Goal: Task Accomplishment & Management: Manage account settings

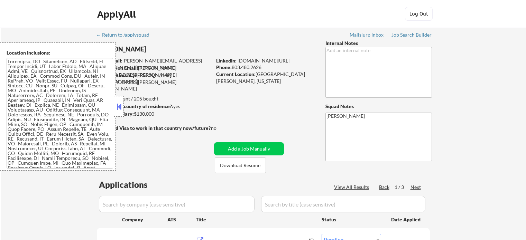
select select ""pending""
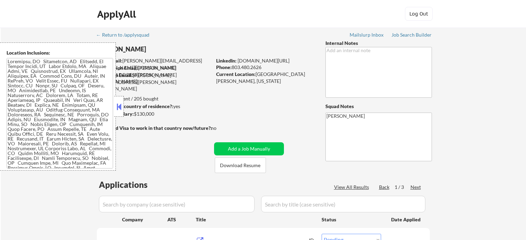
select select ""pending""
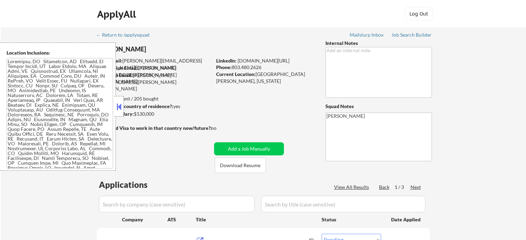
select select ""pending""
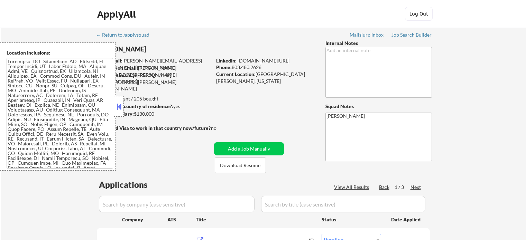
select select ""pending""
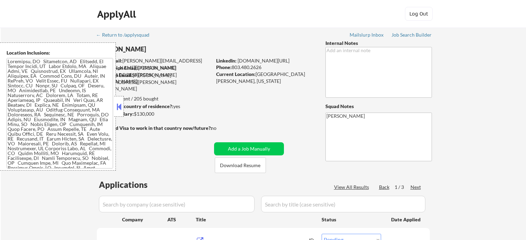
select select ""pending""
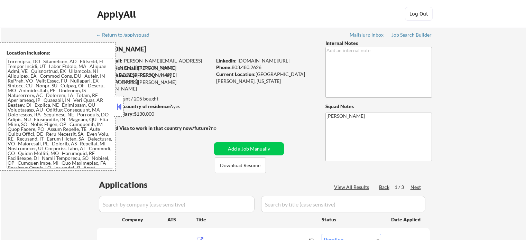
select select ""pending""
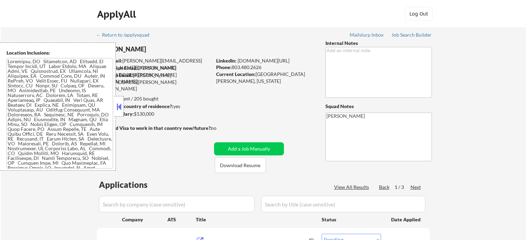
select select ""pending""
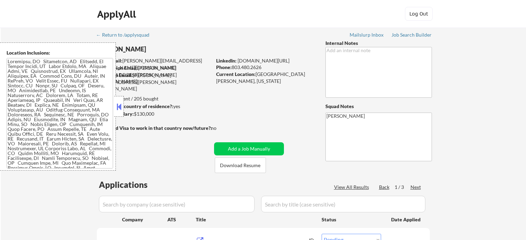
select select ""pending""
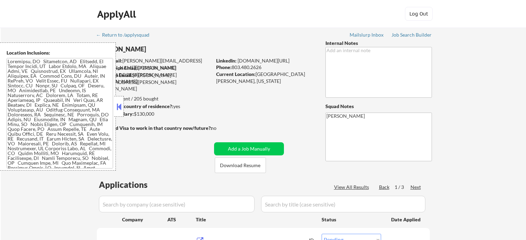
select select ""pending""
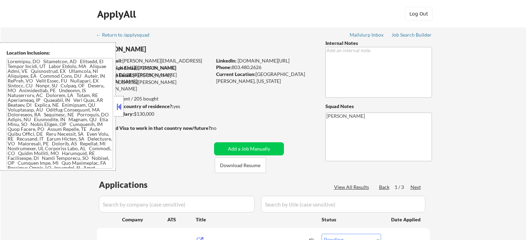
select select ""pending""
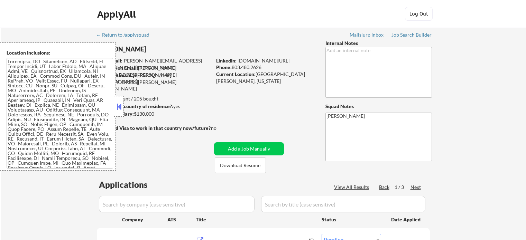
select select ""pending""
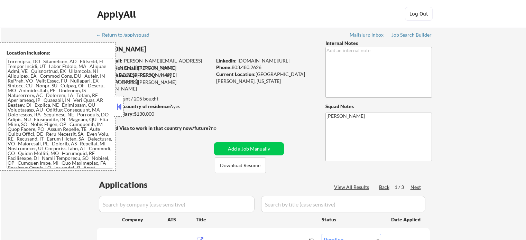
select select ""pending""
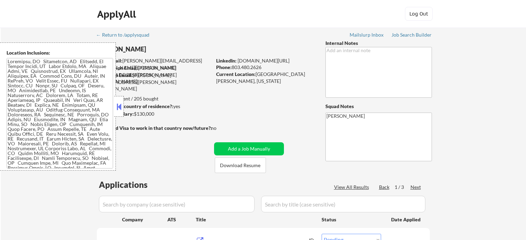
select select ""pending""
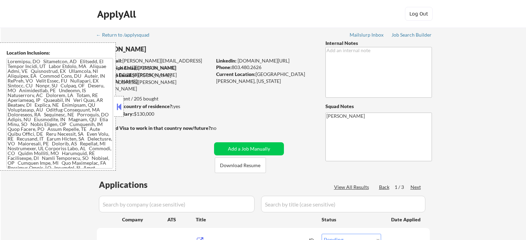
select select ""pending""
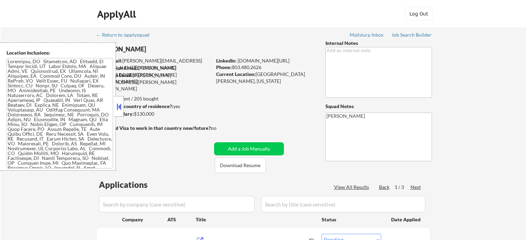
select select ""pending""
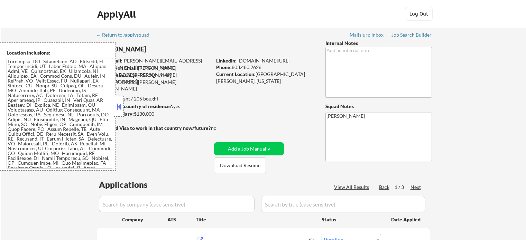
select select ""pending""
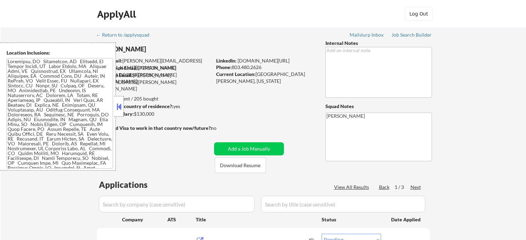
select select ""pending""
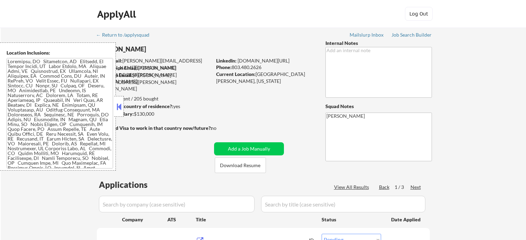
select select ""pending""
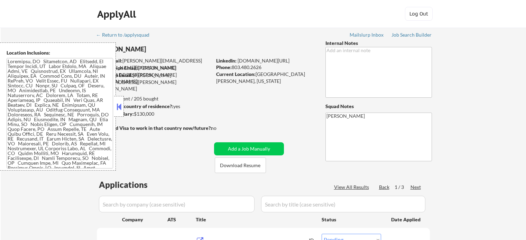
select select ""pending""
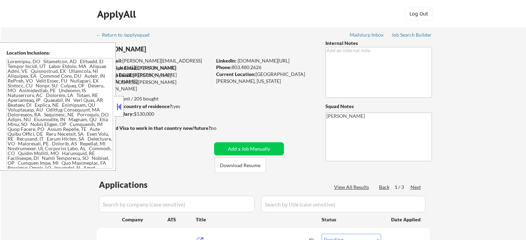
select select ""pending""
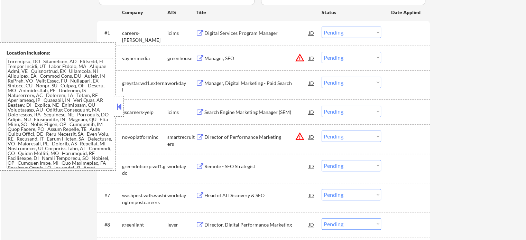
scroll to position [277, 0]
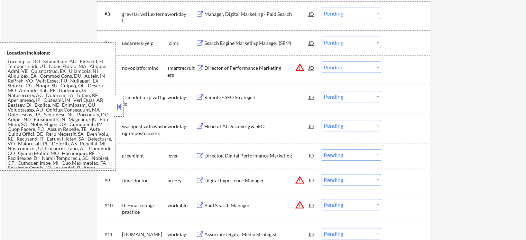
click at [239, 153] on div "Director, Digital Performance Marketing" at bounding box center [256, 155] width 104 height 7
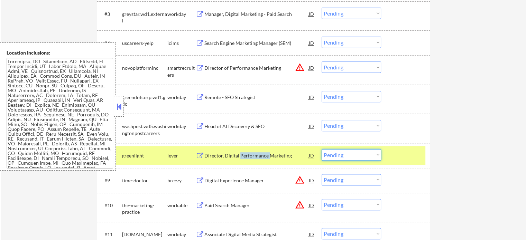
click at [359, 155] on select "Choose an option... Pending Applied Excluded (Questions) Excluded (Expired) Exc…" at bounding box center [351, 154] width 59 height 11
click at [322, 149] on select "Choose an option... Pending Applied Excluded (Questions) Excluded (Expired) Exc…" at bounding box center [351, 154] width 59 height 11
click at [400, 151] on div at bounding box center [406, 155] width 30 height 12
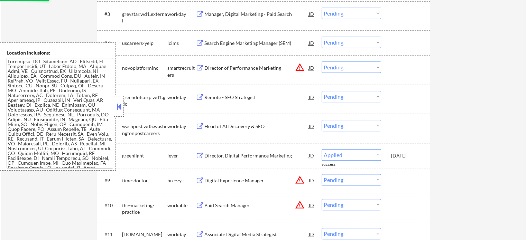
select select ""pending""
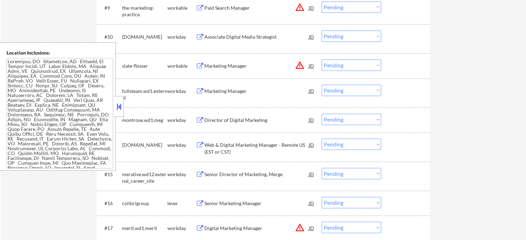
scroll to position [484, 0]
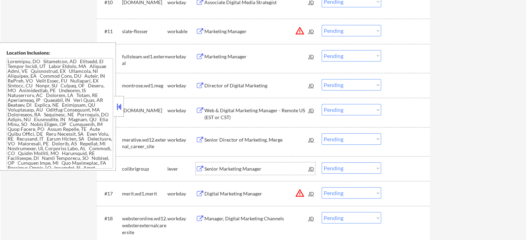
click at [238, 170] on div "Senior Marketing Manager" at bounding box center [256, 169] width 104 height 7
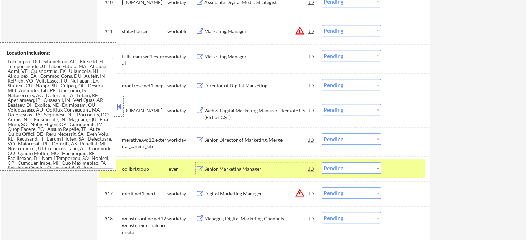
click at [338, 170] on select "Choose an option... Pending Applied Excluded (Questions) Excluded (Expired) Exc…" at bounding box center [351, 167] width 59 height 11
click at [322, 162] on select "Choose an option... Pending Applied Excluded (Questions) Excluded (Expired) Exc…" at bounding box center [351, 167] width 59 height 11
click at [402, 172] on div at bounding box center [406, 168] width 30 height 12
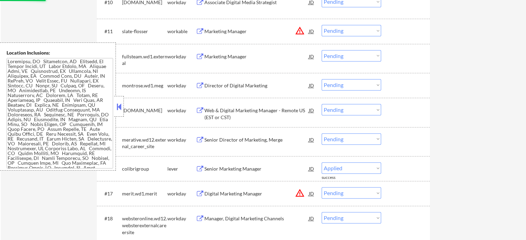
select select ""pending""
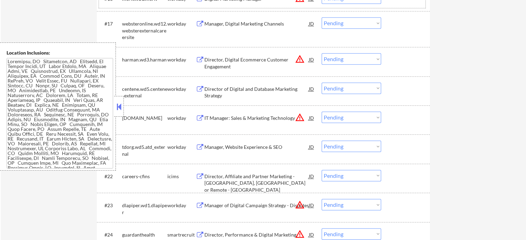
scroll to position [723, 0]
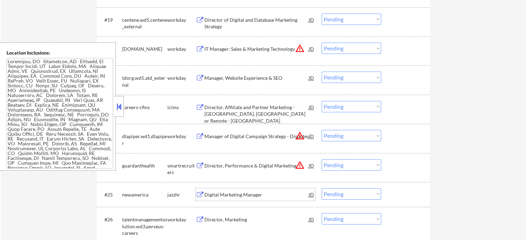
click at [236, 198] on div "Digital Marketing Manager" at bounding box center [256, 195] width 104 height 7
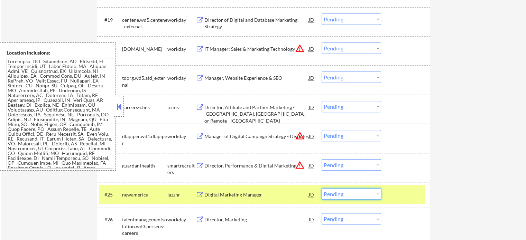
click at [369, 192] on select "Choose an option... Pending Applied Excluded (Questions) Excluded (Expired) Exc…" at bounding box center [351, 193] width 59 height 11
click at [322, 188] on select "Choose an option... Pending Applied Excluded (Questions) Excluded (Expired) Exc…" at bounding box center [351, 193] width 59 height 11
click at [408, 192] on div at bounding box center [406, 194] width 30 height 12
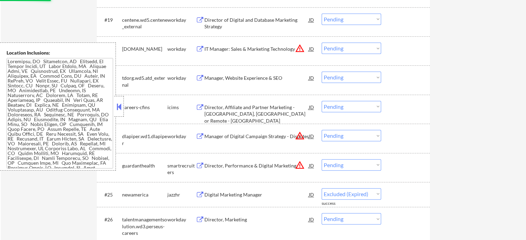
select select ""pending""
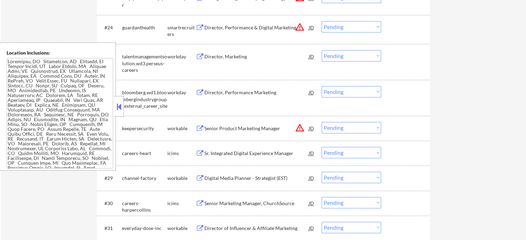
scroll to position [896, 0]
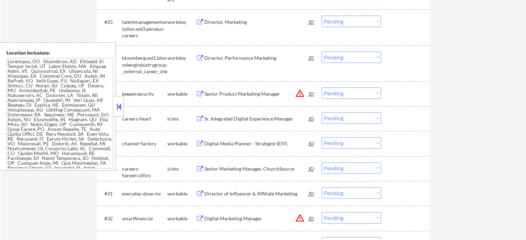
click at [244, 139] on div "Digital Media Planner - Strategist (EST)" at bounding box center [256, 143] width 104 height 12
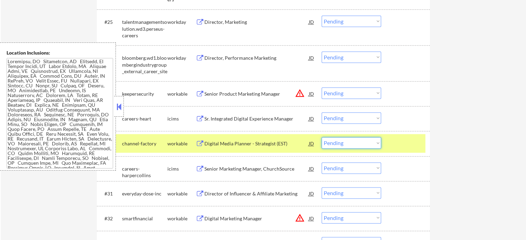
click at [347, 140] on select "Choose an option... Pending Applied Excluded (Questions) Excluded (Expired) Exc…" at bounding box center [351, 142] width 59 height 11
click at [322, 137] on select "Choose an option... Pending Applied Excluded (Questions) Excluded (Expired) Exc…" at bounding box center [351, 142] width 59 height 11
select select ""pending""
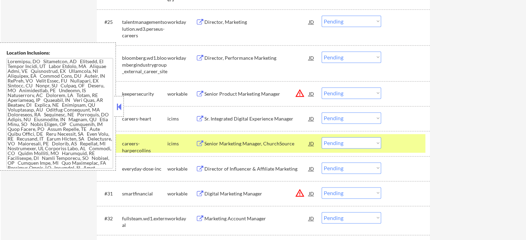
click at [408, 138] on div at bounding box center [406, 143] width 30 height 12
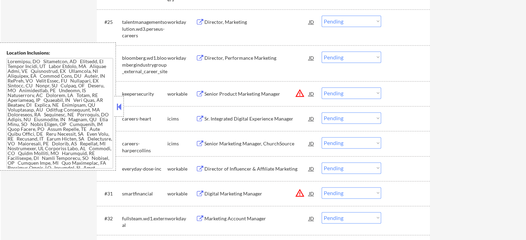
click at [252, 168] on div "Director of Influencer & Affiliate Marketing" at bounding box center [256, 169] width 104 height 7
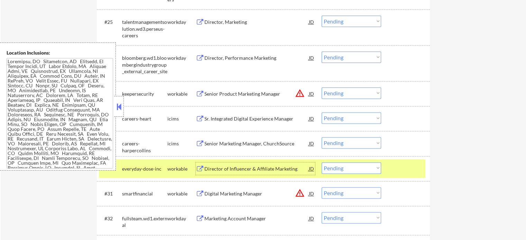
click at [360, 168] on select "Choose an option... Pending Applied Excluded (Questions) Excluded (Expired) Exc…" at bounding box center [351, 167] width 59 height 11
click at [322, 162] on select "Choose an option... Pending Applied Excluded (Questions) Excluded (Expired) Exc…" at bounding box center [351, 167] width 59 height 11
click at [400, 171] on div at bounding box center [406, 168] width 30 height 12
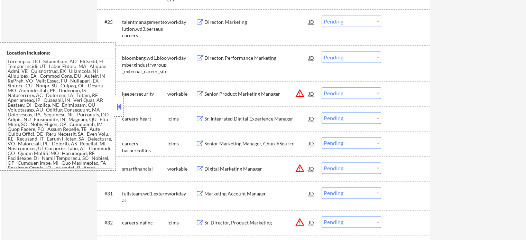
click at [252, 168] on div "Digital Marketing Manager" at bounding box center [256, 169] width 104 height 7
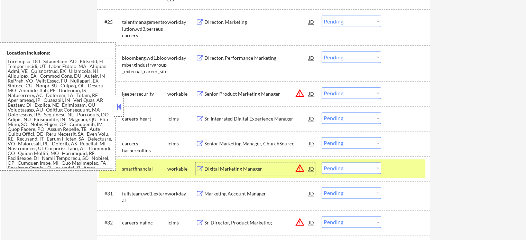
click at [375, 164] on select "Choose an option... Pending Applied Excluded (Questions) Excluded (Expired) Exc…" at bounding box center [351, 167] width 59 height 11
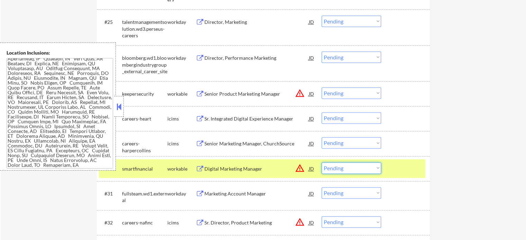
click at [338, 168] on select "Choose an option... Pending Applied Excluded (Questions) Excluded (Expired) Exc…" at bounding box center [351, 167] width 59 height 11
click at [322, 162] on select "Choose an option... Pending Applied Excluded (Questions) Excluded (Expired) Exc…" at bounding box center [351, 167] width 59 height 11
click at [399, 167] on div at bounding box center [406, 168] width 30 height 12
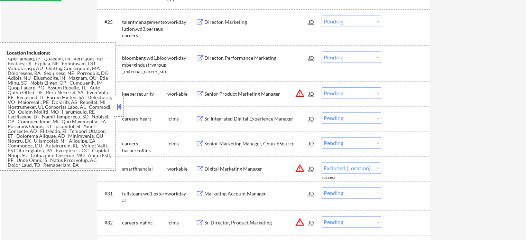
select select ""pending""
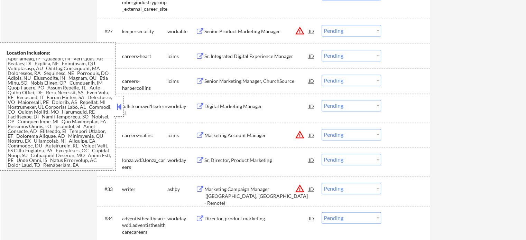
scroll to position [965, 0]
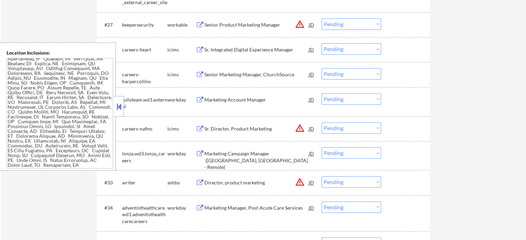
click at [229, 182] on div "Director, product marketing" at bounding box center [256, 182] width 104 height 7
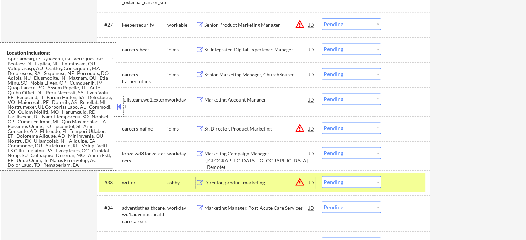
click at [357, 178] on select "Choose an option... Pending Applied Excluded (Questions) Excluded (Expired) Exc…" at bounding box center [351, 181] width 59 height 11
click at [322, 176] on select "Choose an option... Pending Applied Excluded (Questions) Excluded (Expired) Exc…" at bounding box center [351, 181] width 59 height 11
click at [396, 181] on div at bounding box center [406, 182] width 30 height 12
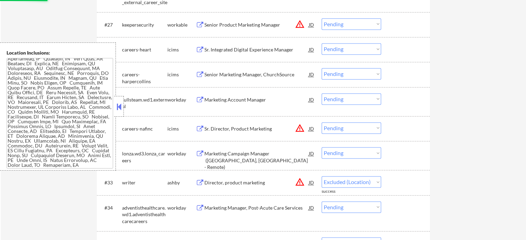
select select ""pending""
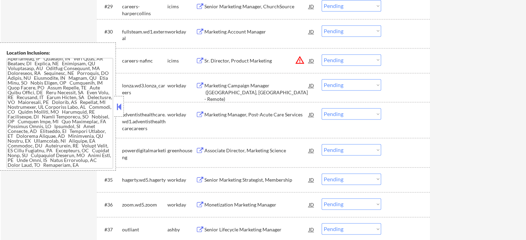
scroll to position [1034, 0]
click at [224, 147] on div "Associate Director, Marketing Science" at bounding box center [256, 149] width 104 height 7
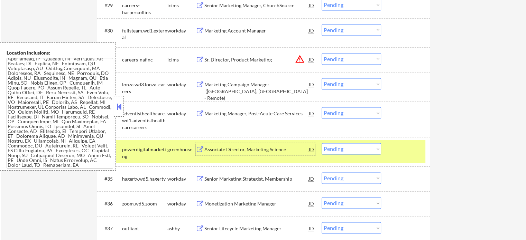
click at [345, 150] on select "Choose an option... Pending Applied Excluded (Questions) Excluded (Expired) Exc…" at bounding box center [351, 148] width 59 height 11
click at [322, 143] on select "Choose an option... Pending Applied Excluded (Questions) Excluded (Expired) Exc…" at bounding box center [351, 148] width 59 height 11
click at [402, 151] on div at bounding box center [406, 149] width 30 height 12
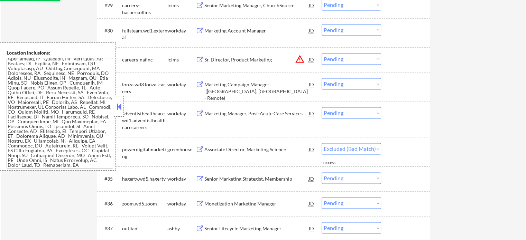
select select ""pending""
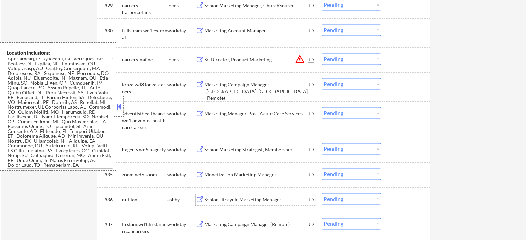
click at [249, 201] on div "Senior Lifecycle Marketing Manager" at bounding box center [256, 199] width 104 height 7
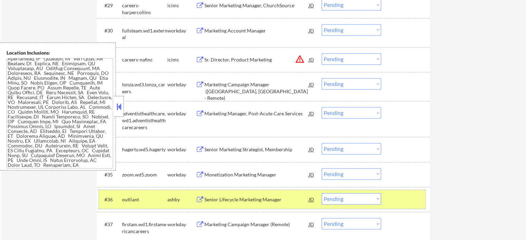
click at [407, 195] on div at bounding box center [406, 199] width 30 height 12
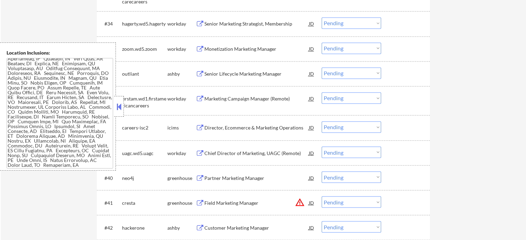
scroll to position [1173, 0]
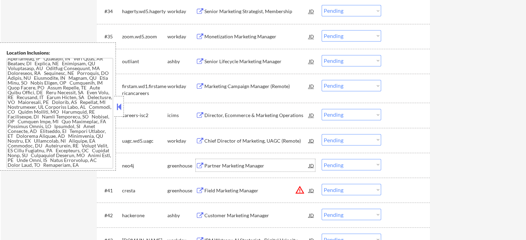
click at [228, 161] on div "Partner Marketing Manager" at bounding box center [256, 165] width 104 height 12
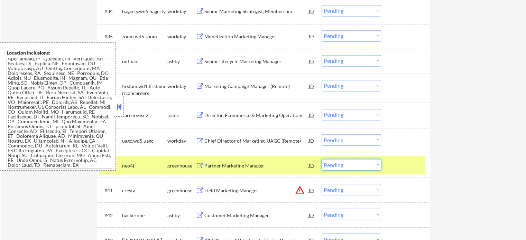
click at [340, 162] on select "Choose an option... Pending Applied Excluded (Questions) Excluded (Expired) Exc…" at bounding box center [351, 164] width 59 height 11
click at [322, 159] on select "Choose an option... Pending Applied Excluded (Questions) Excluded (Expired) Exc…" at bounding box center [351, 164] width 59 height 11
click at [394, 168] on div at bounding box center [406, 165] width 30 height 12
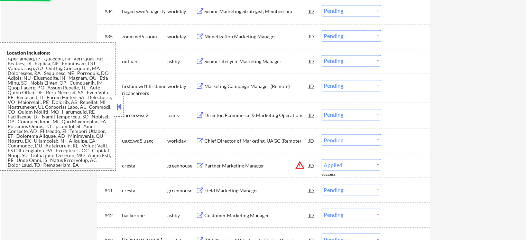
select select ""pending""
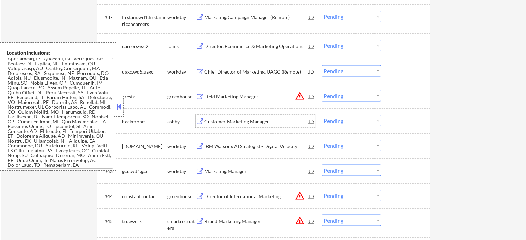
click at [221, 124] on div "Customer Marketing Manager" at bounding box center [256, 121] width 104 height 7
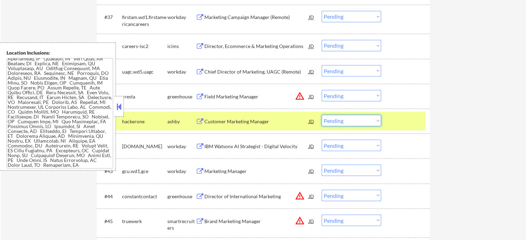
click at [337, 119] on select "Choose an option... Pending Applied Excluded (Questions) Excluded (Expired) Exc…" at bounding box center [351, 120] width 59 height 11
click at [322, 115] on select "Choose an option... Pending Applied Excluded (Questions) Excluded (Expired) Exc…" at bounding box center [351, 120] width 59 height 11
click at [398, 117] on div at bounding box center [406, 121] width 30 height 12
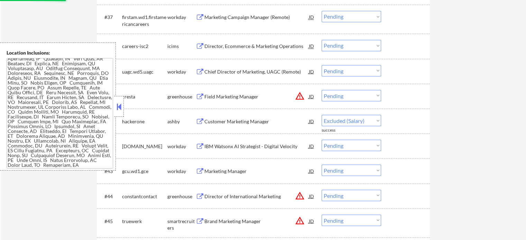
select select ""pending""
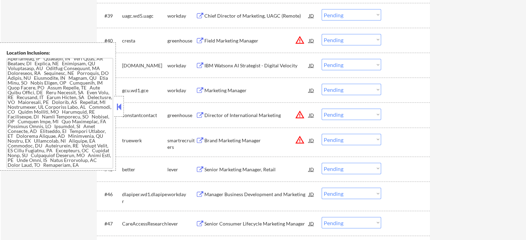
scroll to position [1346, 0]
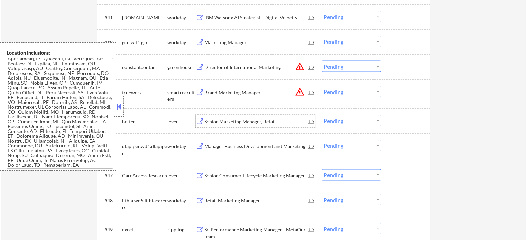
click at [226, 122] on div "Senior Marketing Manager, Retail" at bounding box center [256, 121] width 104 height 7
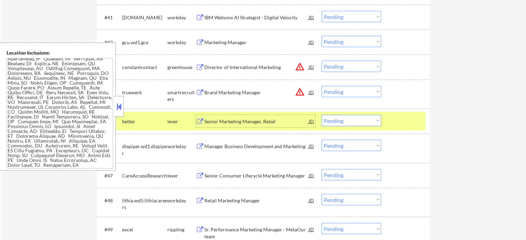
click at [351, 122] on select "Choose an option... Pending Applied Excluded (Questions) Excluded (Expired) Exc…" at bounding box center [351, 120] width 59 height 11
click at [322, 115] on select "Choose an option... Pending Applied Excluded (Questions) Excluded (Expired) Exc…" at bounding box center [351, 120] width 59 height 11
click at [402, 116] on div at bounding box center [406, 121] width 30 height 12
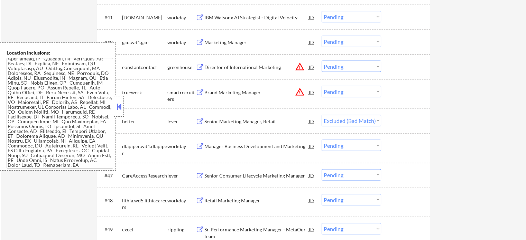
select select ""pending""
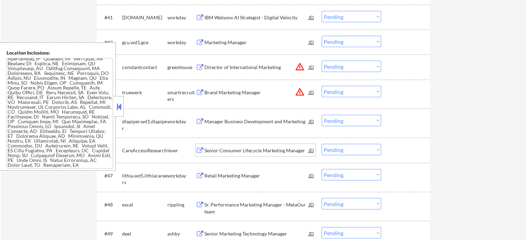
click at [213, 146] on div "Senior Consumer Lifecycle Marketing Manager" at bounding box center [256, 150] width 104 height 12
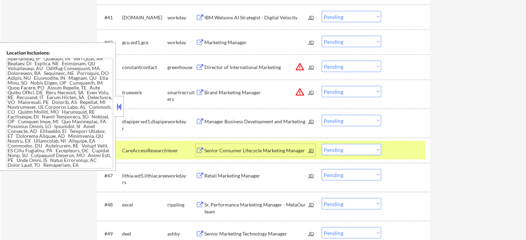
click at [339, 151] on select "Choose an option... Pending Applied Excluded (Questions) Excluded (Expired) Exc…" at bounding box center [351, 149] width 59 height 11
click at [322, 144] on select "Choose an option... Pending Applied Excluded (Questions) Excluded (Expired) Exc…" at bounding box center [351, 149] width 59 height 11
click at [390, 149] on div "#46 CareAccessResearch lever Senior Consumer Lifecycle Marketing Manager JD war…" at bounding box center [262, 150] width 326 height 19
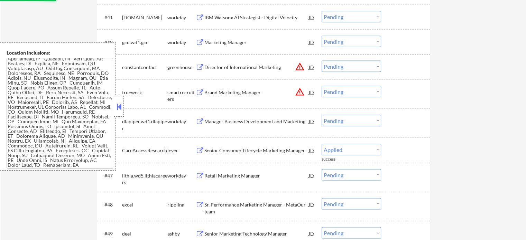
select select ""pending""
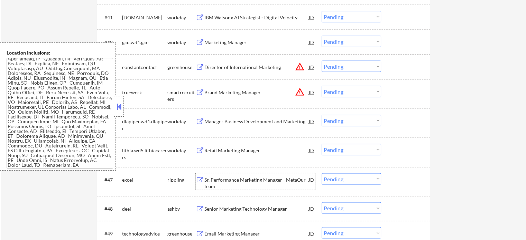
click at [227, 183] on div "Sr. Performance Marketing Manager - MetaOur team" at bounding box center [256, 183] width 104 height 13
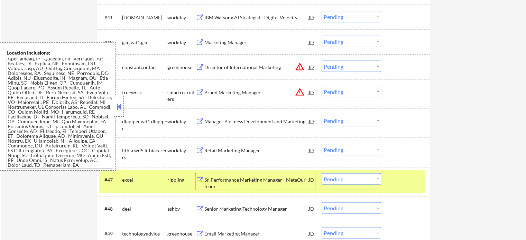
click at [351, 178] on select "Choose an option... Pending Applied Excluded (Questions) Excluded (Expired) Exc…" at bounding box center [351, 179] width 59 height 11
click at [322, 174] on select "Choose an option... Pending Applied Excluded (Questions) Excluded (Expired) Exc…" at bounding box center [351, 179] width 59 height 11
click at [396, 179] on div at bounding box center [406, 180] width 30 height 12
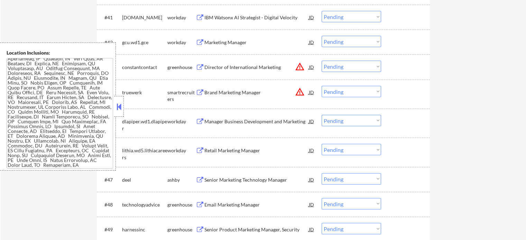
click at [233, 181] on div "Senior Marketing Technology Manager" at bounding box center [256, 180] width 104 height 7
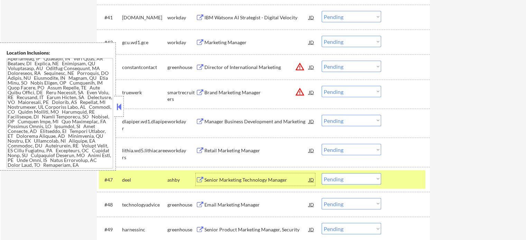
click at [347, 182] on select "Choose an option... Pending Applied Excluded (Questions) Excluded (Expired) Exc…" at bounding box center [351, 179] width 59 height 11
click at [322, 174] on select "Choose an option... Pending Applied Excluded (Questions) Excluded (Expired) Exc…" at bounding box center [351, 179] width 59 height 11
click at [407, 178] on div at bounding box center [406, 180] width 30 height 12
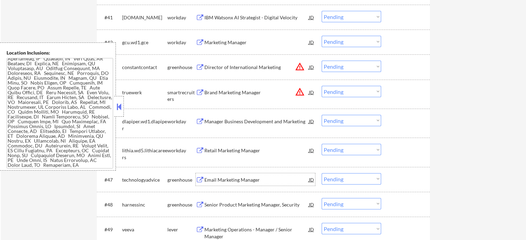
click at [240, 180] on div "Email Marketing Manager" at bounding box center [256, 180] width 104 height 7
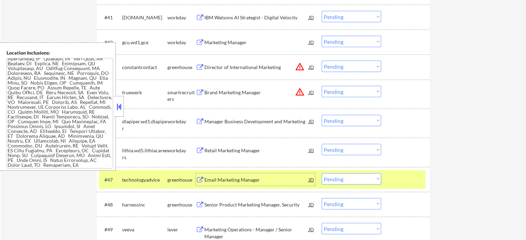
click at [332, 179] on select "Choose an option... Pending Applied Excluded (Questions) Excluded (Expired) Exc…" at bounding box center [351, 179] width 59 height 11
click at [322, 174] on select "Choose an option... Pending Applied Excluded (Questions) Excluded (Expired) Exc…" at bounding box center [351, 179] width 59 height 11
click at [400, 177] on div at bounding box center [406, 180] width 30 height 12
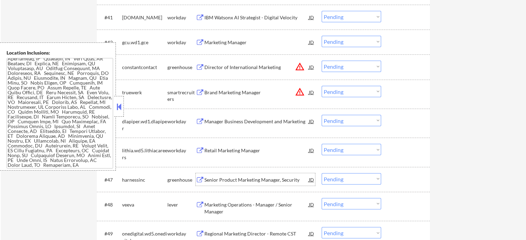
click at [238, 180] on div "Senior Product Marketing Manager, Security" at bounding box center [256, 180] width 104 height 7
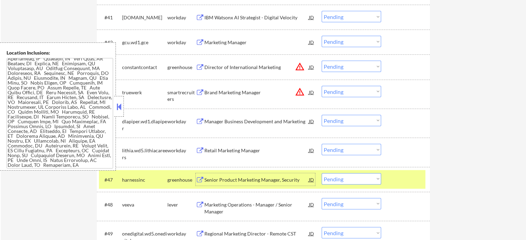
click at [337, 177] on select "Choose an option... Pending Applied Excluded (Questions) Excluded (Expired) Exc…" at bounding box center [351, 179] width 59 height 11
click at [322, 174] on select "Choose an option... Pending Applied Excluded (Questions) Excluded (Expired) Exc…" at bounding box center [351, 179] width 59 height 11
click at [414, 177] on div at bounding box center [406, 180] width 30 height 12
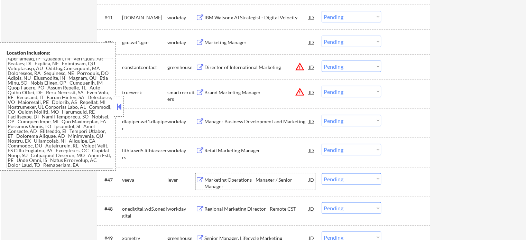
click at [261, 179] on div "Marketing Operations - Manager / Senior Manager" at bounding box center [256, 183] width 104 height 13
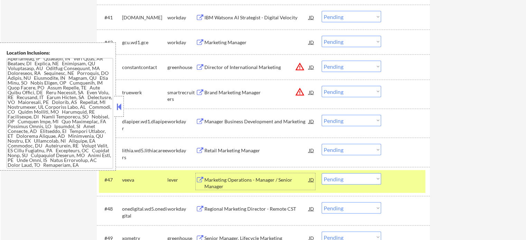
click at [363, 182] on select "Choose an option... Pending Applied Excluded (Questions) Excluded (Expired) Exc…" at bounding box center [351, 179] width 59 height 11
click at [322, 174] on select "Choose an option... Pending Applied Excluded (Questions) Excluded (Expired) Exc…" at bounding box center [351, 179] width 59 height 11
click at [413, 176] on div at bounding box center [406, 180] width 30 height 12
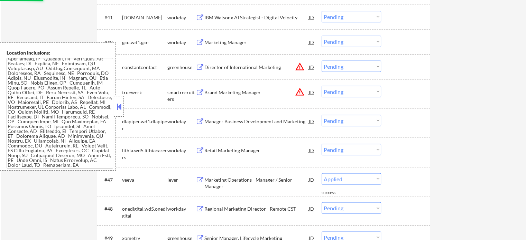
select select ""pending""
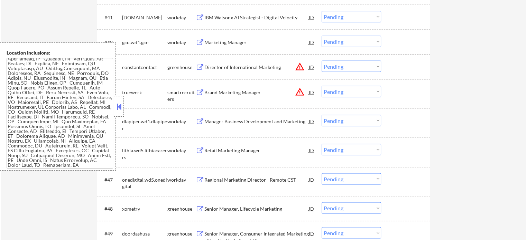
click at [245, 206] on div "Senior Manager, Lifecycle Marketing" at bounding box center [256, 209] width 104 height 7
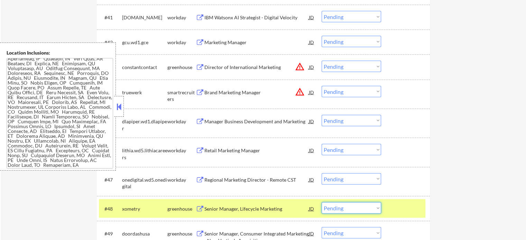
click at [336, 209] on select "Choose an option... Pending Applied Excluded (Questions) Excluded (Expired) Exc…" at bounding box center [351, 208] width 59 height 11
click at [322, 203] on select "Choose an option... Pending Applied Excluded (Questions) Excluded (Expired) Exc…" at bounding box center [351, 208] width 59 height 11
click at [400, 208] on div at bounding box center [406, 209] width 30 height 12
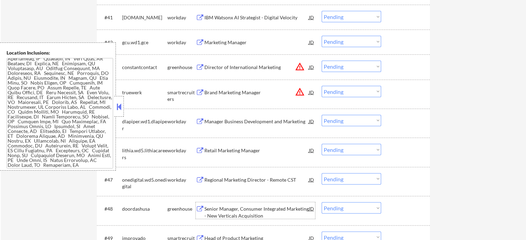
click at [229, 206] on div "Senior Manager, Consumer Integrated Marketing - New Verticals Acquisition" at bounding box center [256, 212] width 104 height 13
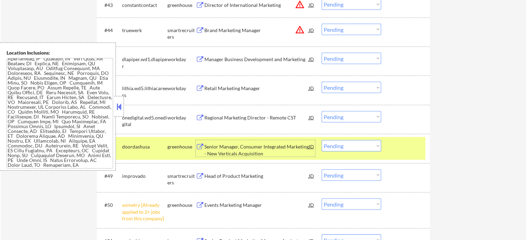
scroll to position [1449, 0]
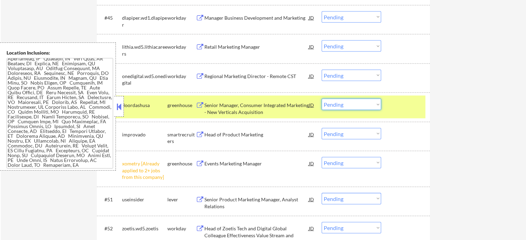
click at [339, 105] on select "Choose an option... Pending Applied Excluded (Questions) Excluded (Expired) Exc…" at bounding box center [351, 104] width 59 height 11
click at [322, 99] on select "Choose an option... Pending Applied Excluded (Questions) Excluded (Expired) Exc…" at bounding box center [351, 104] width 59 height 11
click at [393, 109] on div at bounding box center [406, 105] width 30 height 12
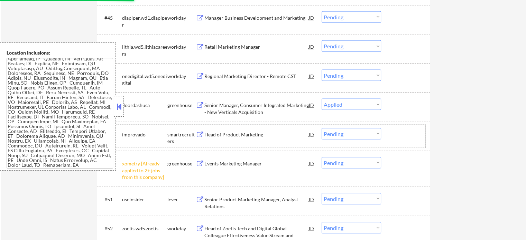
click at [388, 136] on div "#49 improvado smartrecruiters Head of Product Marketing JD warning_amber Choose…" at bounding box center [262, 136] width 326 height 23
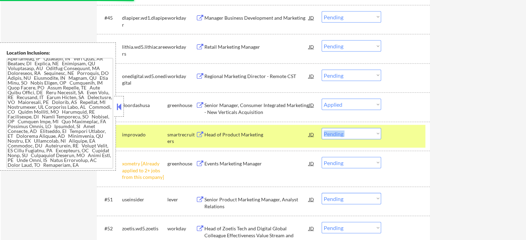
click at [388, 136] on div "#49 improvado smartrecruiters Head of Product Marketing JD warning_amber Choose…" at bounding box center [262, 136] width 326 height 23
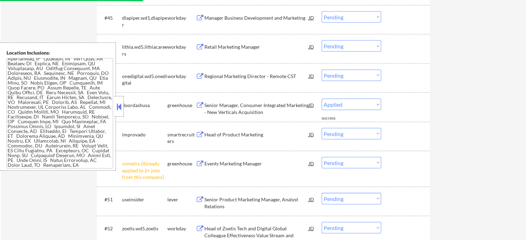
click at [249, 132] on div "Head of Product Marketing" at bounding box center [256, 134] width 104 height 7
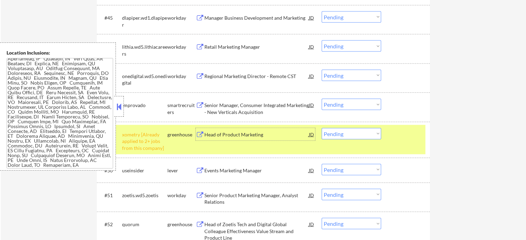
click at [346, 135] on select "Choose an option... Pending Applied Excluded (Questions) Excluded (Expired) Exc…" at bounding box center [351, 133] width 59 height 11
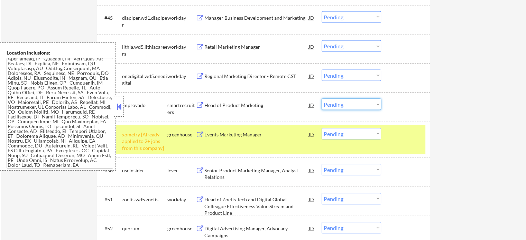
click at [360, 108] on select "Choose an option... Pending Applied Excluded (Questions) Excluded (Expired) Exc…" at bounding box center [351, 104] width 59 height 11
click at [322, 99] on select "Choose an option... Pending Applied Excluded (Questions) Excluded (Expired) Exc…" at bounding box center [351, 104] width 59 height 11
click at [400, 131] on div at bounding box center [406, 134] width 30 height 12
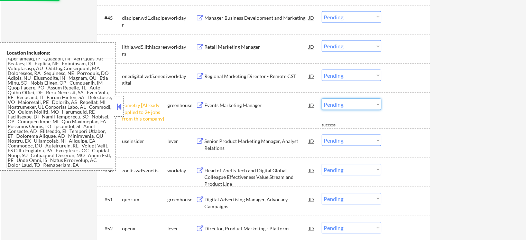
drag, startPoint x: 342, startPoint y: 105, endPoint x: 345, endPoint y: 109, distance: 4.7
click at [342, 105] on select "Choose an option... Pending Applied Excluded (Questions) Excluded (Expired) Exc…" at bounding box center [351, 104] width 59 height 11
click at [322, 99] on select "Choose an option... Pending Applied Excluded (Questions) Excluded (Expired) Exc…" at bounding box center [351, 104] width 59 height 11
click at [396, 110] on div at bounding box center [406, 105] width 30 height 12
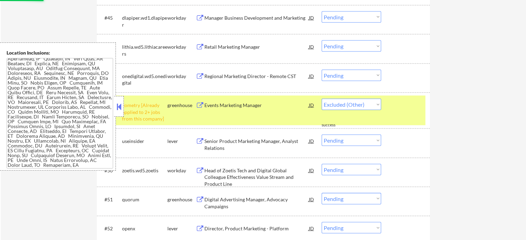
click at [396, 110] on div at bounding box center [406, 105] width 30 height 12
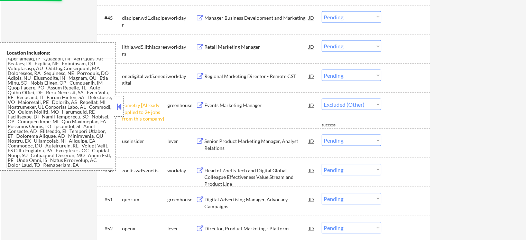
select select ""pending""
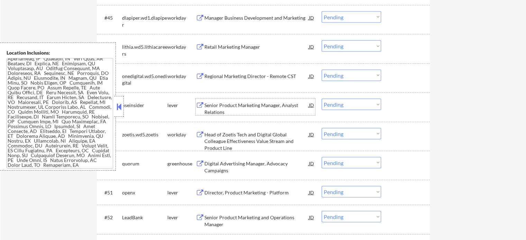
click at [239, 107] on div "Senior Product Marketing Manager, Analyst Relations" at bounding box center [256, 108] width 104 height 13
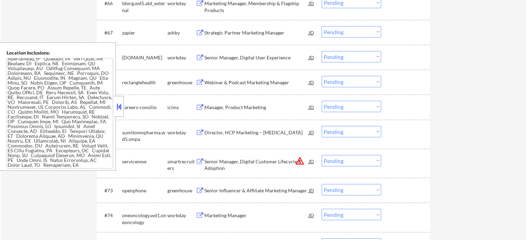
scroll to position [1910, 0]
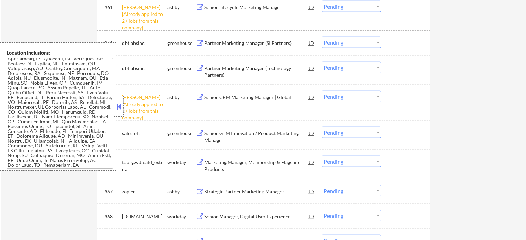
drag, startPoint x: 373, startPoint y: 96, endPoint x: 369, endPoint y: 98, distance: 4.4
click at [373, 96] on select "Choose an option... Pending Applied Excluded (Questions) Excluded (Expired) Exc…" at bounding box center [351, 96] width 59 height 11
select select ""excluded__other_""
click at [322, 91] on select "Choose an option... Pending Applied Excluded (Questions) Excluded (Expired) Exc…" at bounding box center [351, 96] width 59 height 11
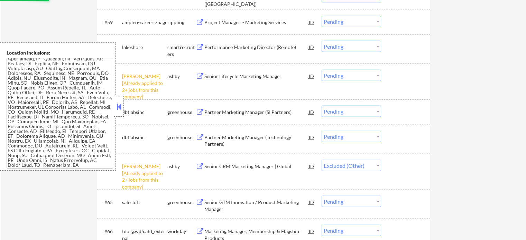
click at [348, 78] on select "Choose an option... Pending Applied Excluded (Questions) Excluded (Expired) Exc…" at bounding box center [351, 75] width 59 height 11
click at [322, 70] on select "Choose an option... Pending Applied Excluded (Questions) Excluded (Expired) Exc…" at bounding box center [351, 75] width 59 height 11
select select ""pending""
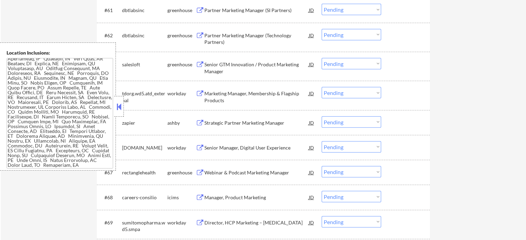
scroll to position [1910, 0]
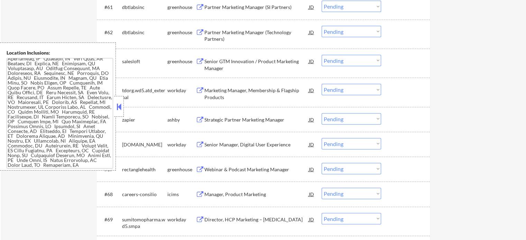
click at [233, 123] on div "Strategic Partner Marketing Manager" at bounding box center [256, 120] width 104 height 7
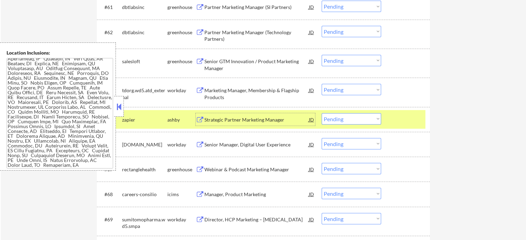
click at [397, 121] on div at bounding box center [406, 119] width 30 height 12
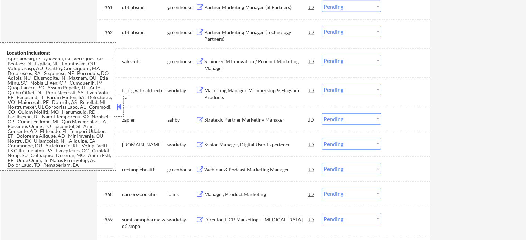
click at [229, 171] on div "Webinar & Podcast Marketing Manager" at bounding box center [256, 169] width 104 height 7
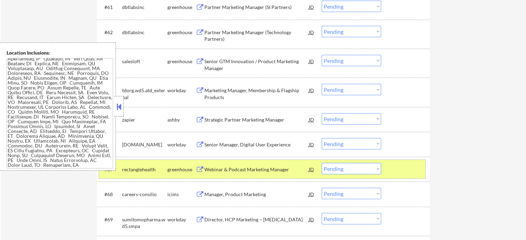
click at [406, 170] on div at bounding box center [406, 169] width 30 height 12
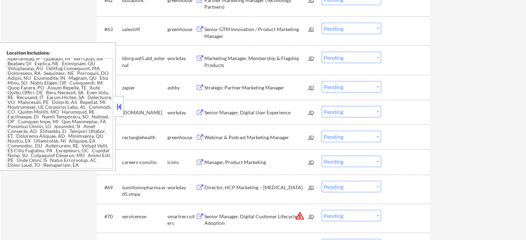
scroll to position [2013, 0]
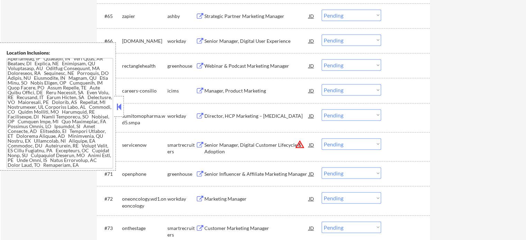
click at [222, 177] on div "Senior Influencer & Affiliate Marketing Manager" at bounding box center [256, 174] width 104 height 7
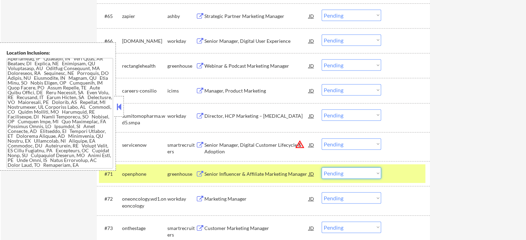
click at [337, 174] on select "Choose an option... Pending Applied Excluded (Questions) Excluded (Expired) Exc…" at bounding box center [351, 173] width 59 height 11
click at [322, 168] on select "Choose an option... Pending Applied Excluded (Questions) Excluded (Expired) Exc…" at bounding box center [351, 173] width 59 height 11
click at [402, 174] on div at bounding box center [406, 174] width 30 height 12
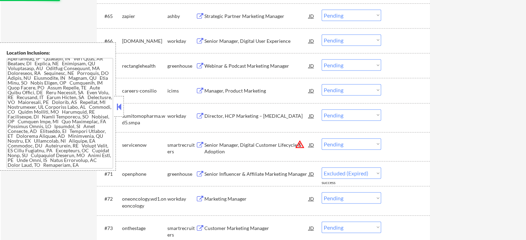
select select ""pending""
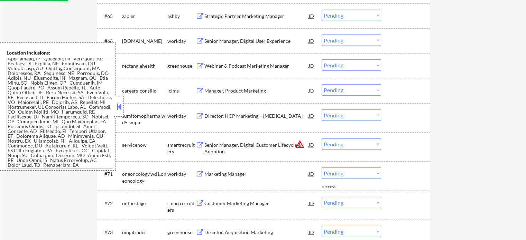
scroll to position [2048, 0]
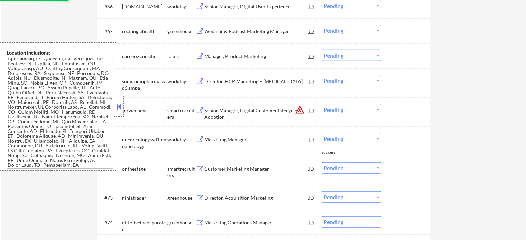
click at [245, 169] on div "Customer Marketing Manager" at bounding box center [256, 169] width 104 height 7
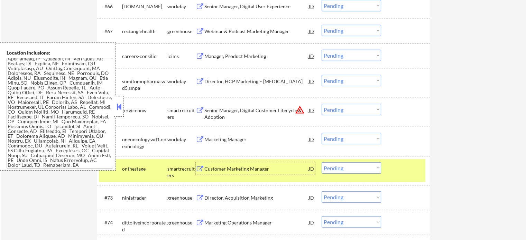
click at [386, 168] on div "#72 onthestage smartrecruiters Customer Marketing Manager JD warning_amber Choo…" at bounding box center [262, 170] width 326 height 23
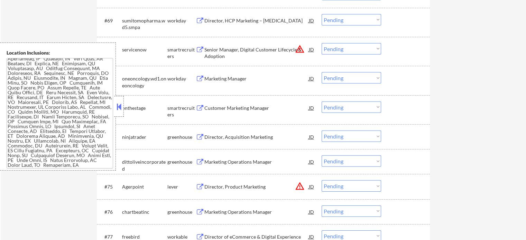
scroll to position [2117, 0]
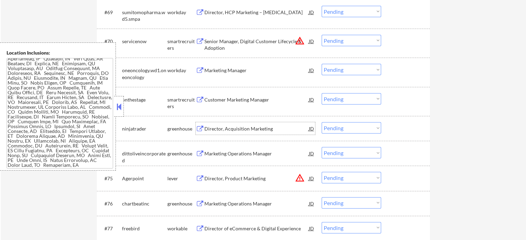
click at [230, 131] on div "Director, Acquisition Marketing" at bounding box center [256, 128] width 104 height 7
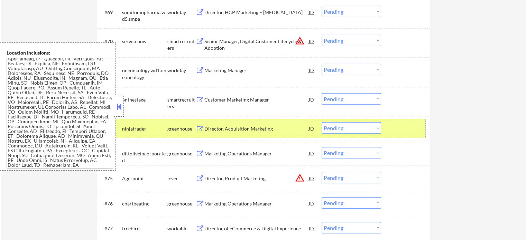
click at [409, 129] on div at bounding box center [406, 128] width 30 height 12
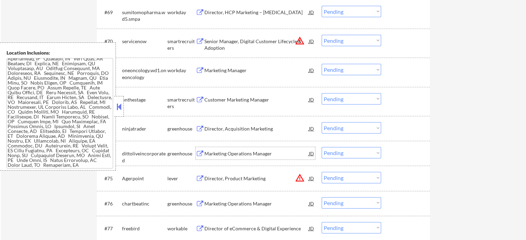
click at [248, 157] on div "Marketing Operations Manager" at bounding box center [256, 153] width 104 height 7
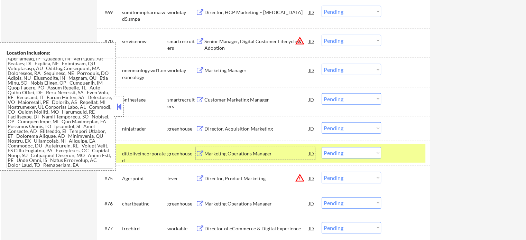
click at [358, 152] on select "Choose an option... Pending Applied Excluded (Questions) Excluded (Expired) Exc…" at bounding box center [351, 152] width 59 height 11
click at [322, 147] on select "Choose an option... Pending Applied Excluded (Questions) Excluded (Expired) Exc…" at bounding box center [351, 152] width 59 height 11
click at [398, 153] on div at bounding box center [406, 153] width 30 height 12
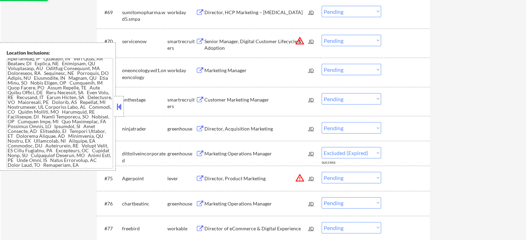
select select ""pending""
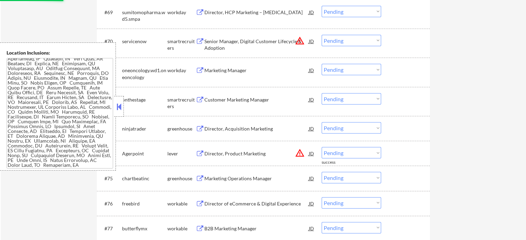
click at [231, 178] on div "Marketing Operations Manager" at bounding box center [256, 178] width 104 height 7
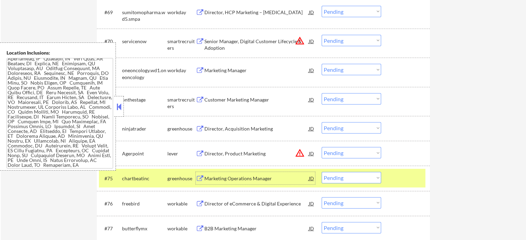
click at [350, 180] on select "Choose an option... Pending Applied Excluded (Questions) Excluded (Expired) Exc…" at bounding box center [351, 177] width 59 height 11
click at [322, 173] on select "Choose an option... Pending Applied Excluded (Questions) Excluded (Expired) Exc…" at bounding box center [351, 177] width 59 height 11
click at [409, 180] on div at bounding box center [406, 178] width 30 height 12
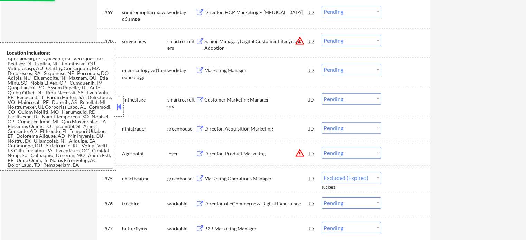
select select ""pending""
click at [250, 179] on div "Director of eCommerce & Digital Experience" at bounding box center [256, 178] width 104 height 7
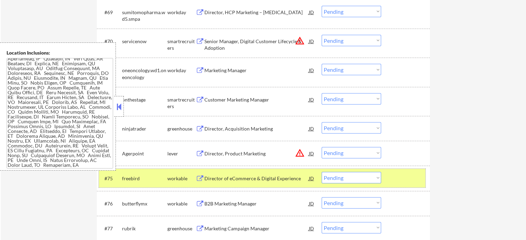
click at [400, 177] on div at bounding box center [406, 178] width 30 height 12
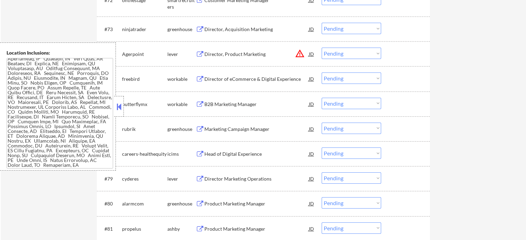
scroll to position [2221, 0]
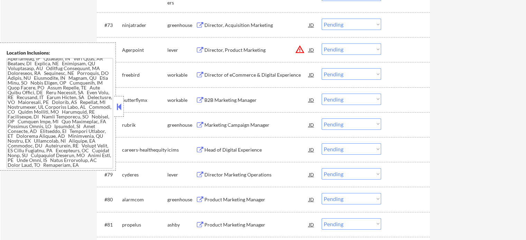
click at [226, 128] on div "Marketing Campaign Manager" at bounding box center [256, 125] width 104 height 7
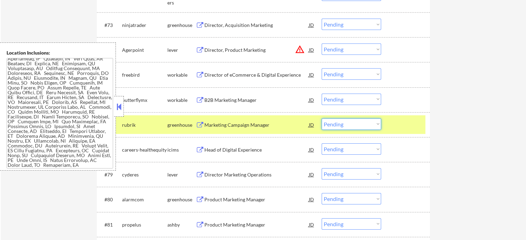
click at [354, 126] on select "Choose an option... Pending Applied Excluded (Questions) Excluded (Expired) Exc…" at bounding box center [351, 124] width 59 height 11
click at [322, 119] on select "Choose an option... Pending Applied Excluded (Questions) Excluded (Expired) Exc…" at bounding box center [351, 124] width 59 height 11
click at [400, 124] on div at bounding box center [406, 125] width 30 height 12
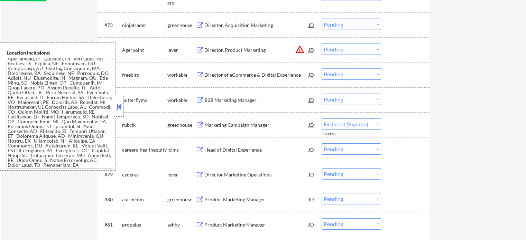
select select ""pending""
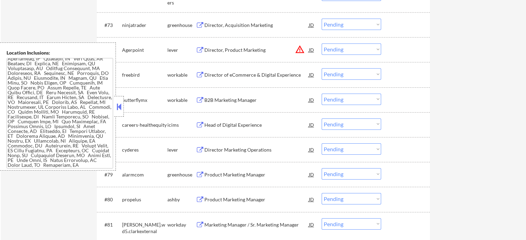
click at [234, 148] on div "Director Marketing Operations" at bounding box center [256, 150] width 104 height 7
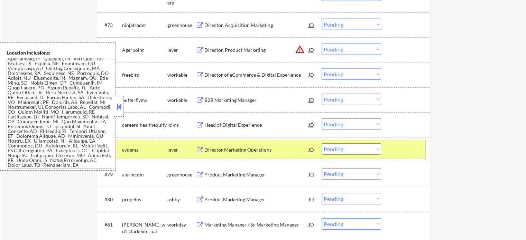
click at [418, 150] on div at bounding box center [406, 149] width 30 height 12
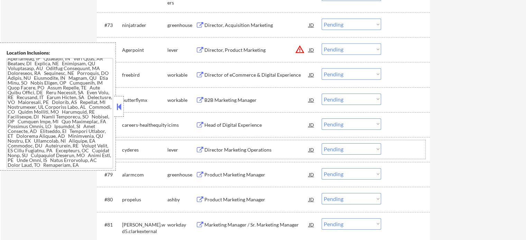
click at [407, 147] on div at bounding box center [406, 149] width 30 height 12
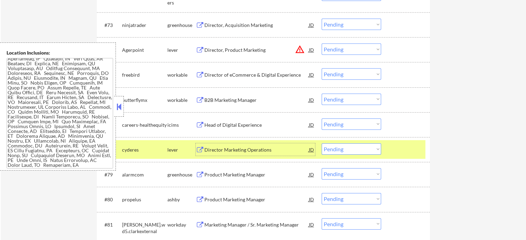
click at [245, 147] on div "Director Marketing Operations" at bounding box center [256, 150] width 104 height 7
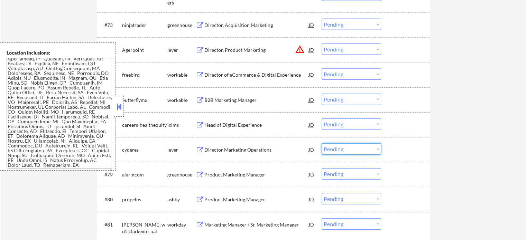
click at [334, 150] on select "Choose an option... Pending Applied Excluded (Questions) Excluded (Expired) Exc…" at bounding box center [351, 148] width 59 height 11
click at [322, 143] on select "Choose an option... Pending Applied Excluded (Questions) Excluded (Expired) Exc…" at bounding box center [351, 148] width 59 height 11
click at [389, 151] on div "#78 cyderes lever Director Marketing Operations JD warning_amber Choose an opti…" at bounding box center [262, 149] width 326 height 19
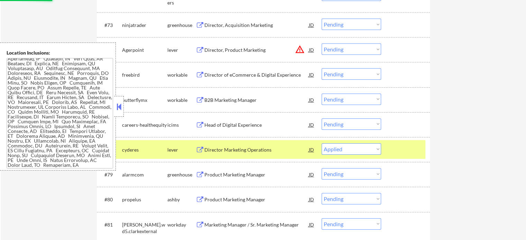
click at [389, 151] on div "#78 cyderes lever Director Marketing Operations JD warning_amber Choose an opti…" at bounding box center [262, 149] width 326 height 19
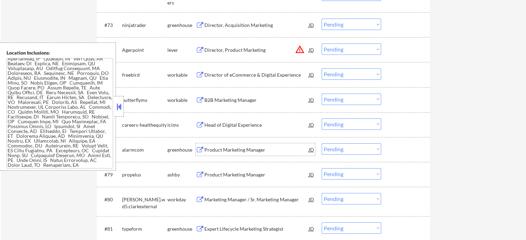
click at [242, 152] on div "Product Marketing Manager" at bounding box center [256, 150] width 104 height 7
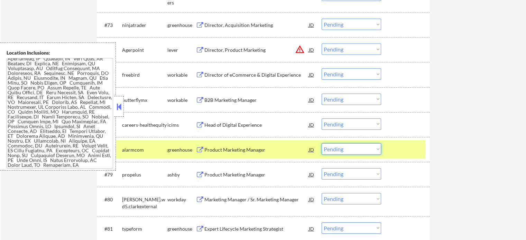
click at [345, 151] on select "Choose an option... Pending Applied Excluded (Questions) Excluded (Expired) Exc…" at bounding box center [351, 148] width 59 height 11
click at [322, 143] on select "Choose an option... Pending Applied Excluded (Questions) Excluded (Expired) Exc…" at bounding box center [351, 148] width 59 height 11
click at [399, 155] on div at bounding box center [406, 149] width 30 height 12
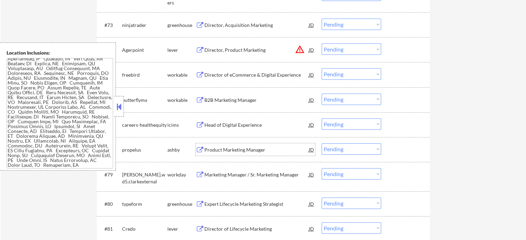
click at [230, 150] on div "Product Marketing Manager" at bounding box center [256, 150] width 104 height 7
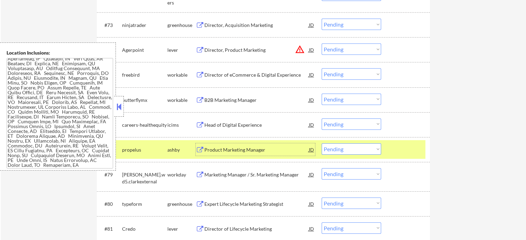
click at [348, 147] on select "Choose an option... Pending Applied Excluded (Questions) Excluded (Expired) Exc…" at bounding box center [351, 148] width 59 height 11
click at [322, 143] on select "Choose an option... Pending Applied Excluded (Questions) Excluded (Expired) Exc…" at bounding box center [351, 148] width 59 height 11
click at [406, 145] on div at bounding box center [406, 149] width 30 height 12
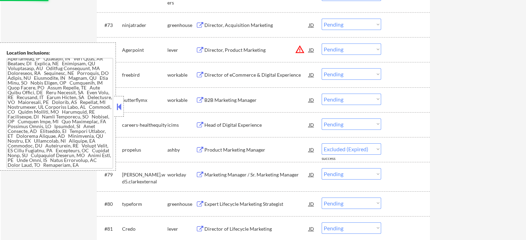
select select ""pending""
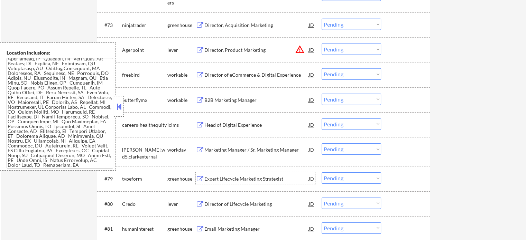
click at [248, 175] on div "Expert Lifecycle Marketing Strategist" at bounding box center [256, 179] width 104 height 12
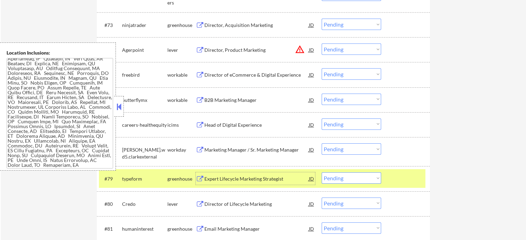
click at [337, 179] on select "Choose an option... Pending Applied Excluded (Questions) Excluded (Expired) Exc…" at bounding box center [351, 178] width 59 height 11
click at [322, 173] on select "Choose an option... Pending Applied Excluded (Questions) Excluded (Expired) Exc…" at bounding box center [351, 178] width 59 height 11
click at [407, 183] on div at bounding box center [406, 179] width 30 height 12
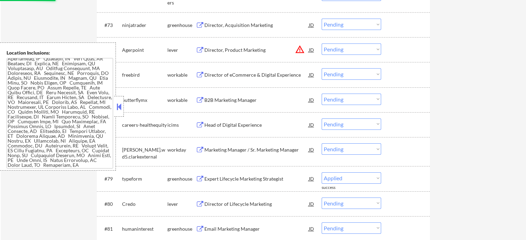
select select ""pending""
click at [246, 176] on div "Director of Lifecycle Marketing" at bounding box center [256, 179] width 104 height 7
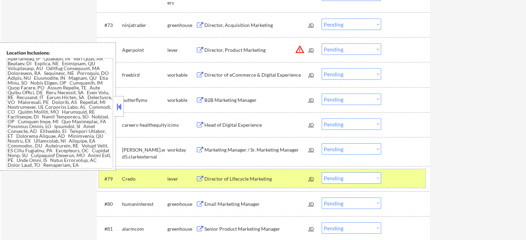
click at [400, 177] on div at bounding box center [406, 179] width 30 height 12
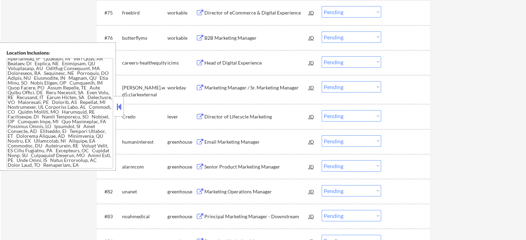
scroll to position [2290, 0]
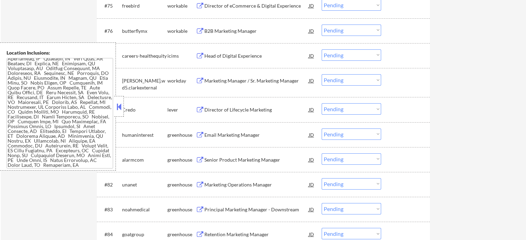
click at [243, 134] on div "Email Marketing Manager" at bounding box center [256, 135] width 104 height 7
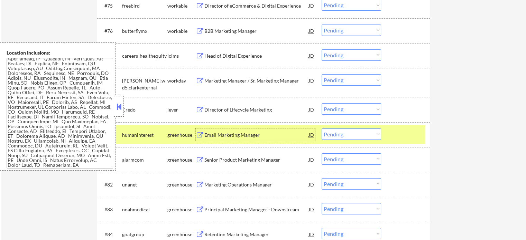
click at [347, 137] on select "Choose an option... Pending Applied Excluded (Questions) Excluded (Expired) Exc…" at bounding box center [351, 134] width 59 height 11
click at [322, 129] on select "Choose an option... Pending Applied Excluded (Questions) Excluded (Expired) Exc…" at bounding box center [351, 134] width 59 height 11
click at [400, 135] on div at bounding box center [406, 135] width 30 height 12
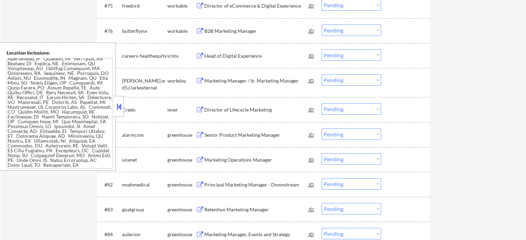
click at [236, 137] on div "Senior Product Marketing Manager" at bounding box center [256, 135] width 104 height 7
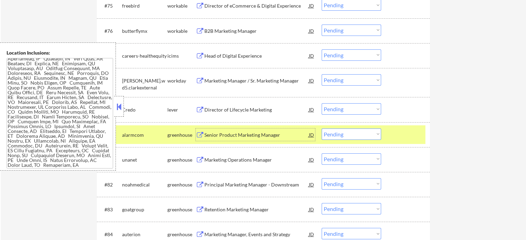
click at [336, 131] on select "Choose an option... Pending Applied Excluded (Questions) Excluded (Expired) Exc…" at bounding box center [351, 134] width 59 height 11
click at [322, 129] on select "Choose an option... Pending Applied Excluded (Questions) Excluded (Expired) Exc…" at bounding box center [351, 134] width 59 height 11
click at [393, 133] on div at bounding box center [406, 135] width 30 height 12
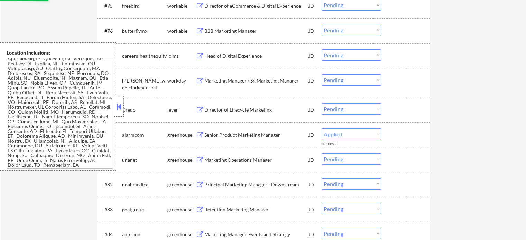
select select ""pending""
click at [210, 137] on div "Marketing Operations Manager" at bounding box center [256, 135] width 104 height 7
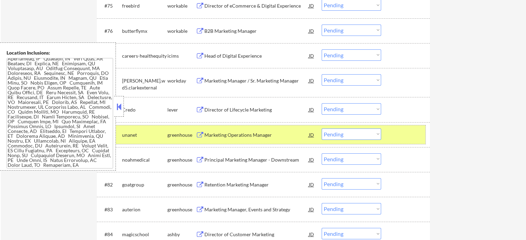
click at [406, 140] on div at bounding box center [406, 135] width 30 height 12
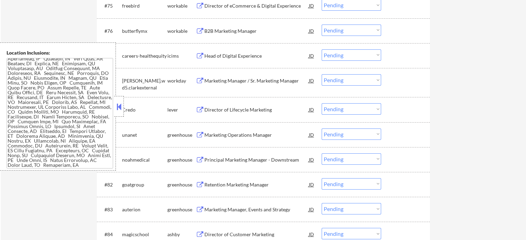
click at [277, 161] on div "Principal Marketing Manager - Downstream" at bounding box center [256, 160] width 104 height 7
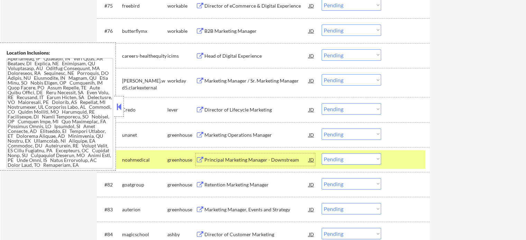
click at [406, 156] on div at bounding box center [406, 159] width 30 height 12
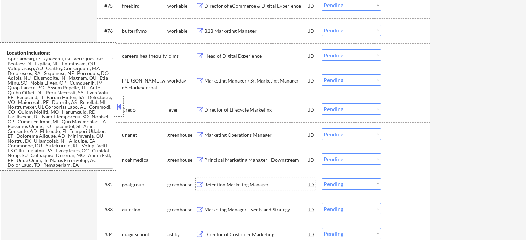
click at [231, 187] on div "Retention Marketing Manager" at bounding box center [256, 185] width 104 height 7
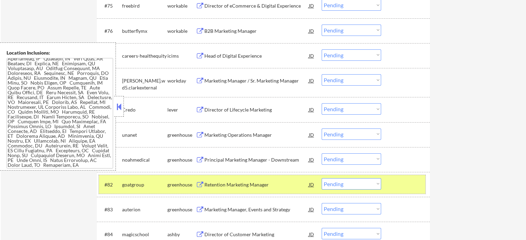
click at [412, 191] on div "#82 goatgroup greenhouse Retention Marketing Manager JD warning_amber Choose an…" at bounding box center [262, 184] width 326 height 19
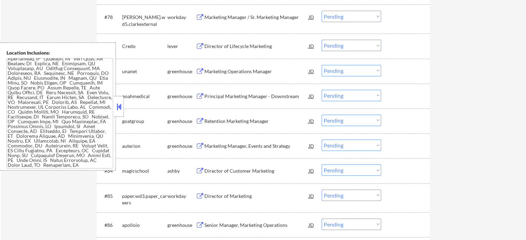
scroll to position [2394, 0]
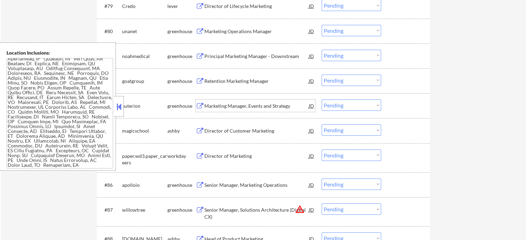
click at [214, 109] on div "Marketing Manager, Events and Strategy" at bounding box center [256, 106] width 104 height 7
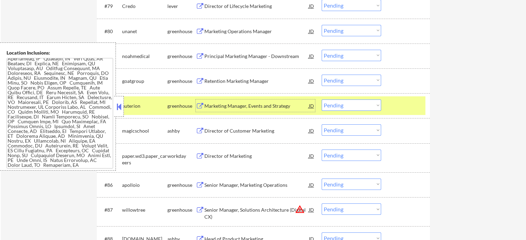
click at [346, 106] on select "Choose an option... Pending Applied Excluded (Questions) Excluded (Expired) Exc…" at bounding box center [351, 105] width 59 height 11
click at [322, 100] on select "Choose an option... Pending Applied Excluded (Questions) Excluded (Expired) Exc…" at bounding box center [351, 105] width 59 height 11
click at [400, 106] on div at bounding box center [406, 106] width 30 height 12
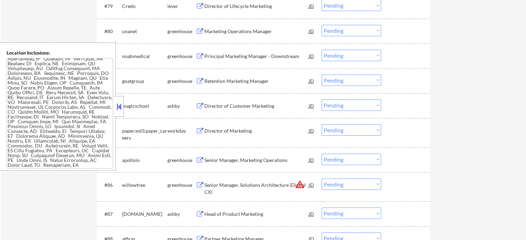
click at [246, 105] on div "Director of Customer Marketing" at bounding box center [256, 106] width 104 height 7
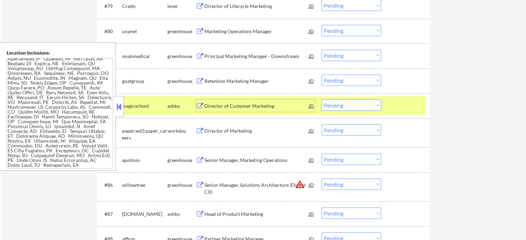
click at [353, 103] on select "Choose an option... Pending Applied Excluded (Questions) Excluded (Expired) Exc…" at bounding box center [351, 105] width 59 height 11
click at [322, 100] on select "Choose an option... Pending Applied Excluded (Questions) Excluded (Expired) Exc…" at bounding box center [351, 105] width 59 height 11
click at [401, 107] on div at bounding box center [406, 106] width 30 height 12
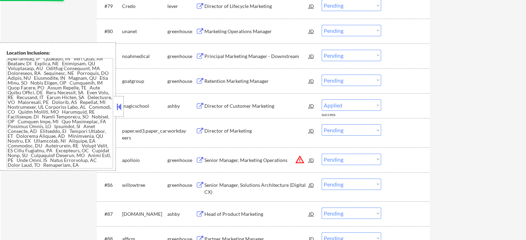
select select ""pending""
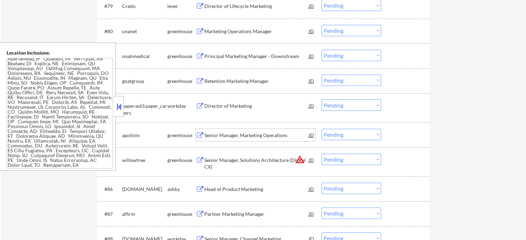
click at [234, 135] on div "Senior Manager, Marketing Operations" at bounding box center [256, 135] width 104 height 7
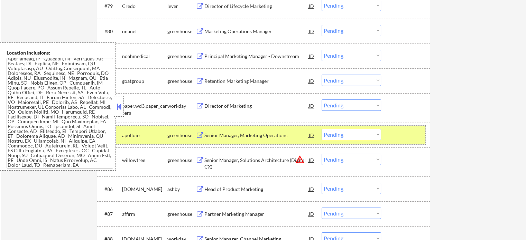
click at [411, 131] on div at bounding box center [406, 135] width 30 height 12
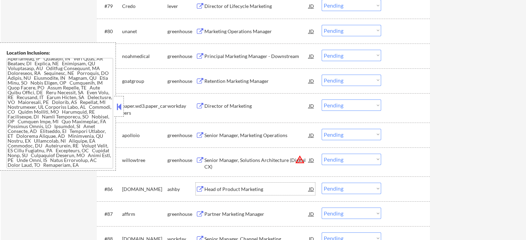
click at [231, 188] on div "Head of Product Marketing" at bounding box center [256, 189] width 104 height 7
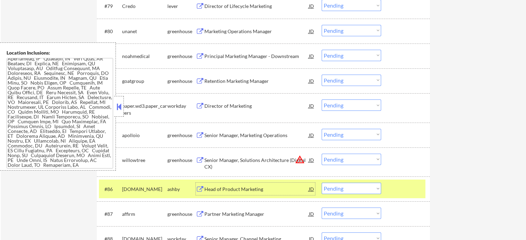
click at [371, 187] on select "Choose an option... Pending Applied Excluded (Questions) Excluded (Expired) Exc…" at bounding box center [351, 188] width 59 height 11
click at [322, 183] on select "Choose an option... Pending Applied Excluded (Questions) Excluded (Expired) Exc…" at bounding box center [351, 188] width 59 height 11
click at [398, 189] on div at bounding box center [406, 189] width 30 height 12
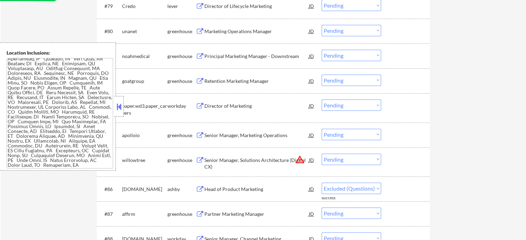
select select ""pending""
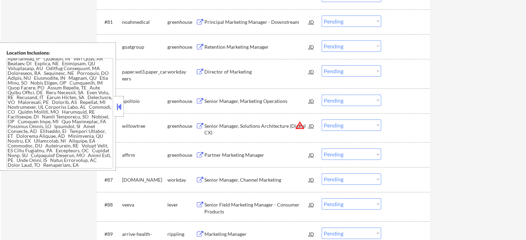
scroll to position [2428, 0]
click at [226, 156] on div "Partner Marketing Manager" at bounding box center [256, 154] width 104 height 7
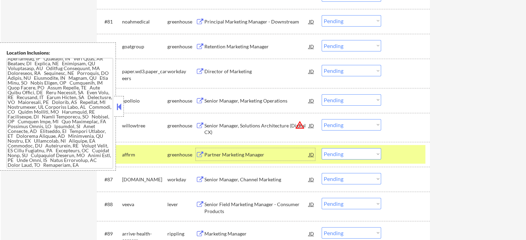
click at [407, 151] on div at bounding box center [406, 154] width 30 height 12
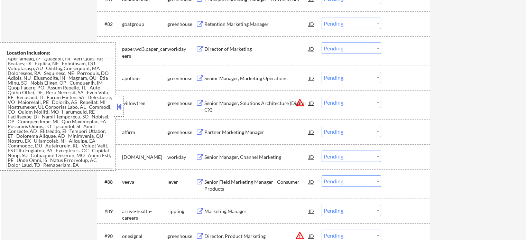
scroll to position [2463, 0]
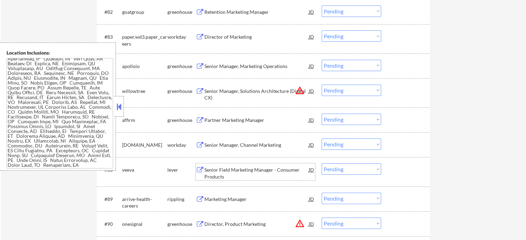
click at [220, 170] on div "Senior Field Marketing Manager - Consumer Products" at bounding box center [256, 173] width 104 height 13
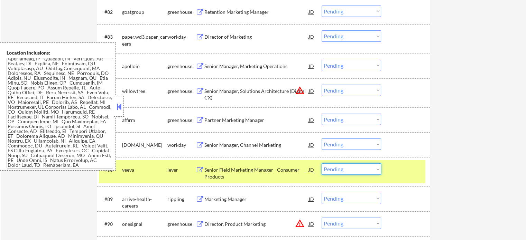
click at [338, 174] on select "Choose an option... Pending Applied Excluded (Questions) Excluded (Expired) Exc…" at bounding box center [351, 169] width 59 height 11
click at [322, 164] on select "Choose an option... Pending Applied Excluded (Questions) Excluded (Expired) Exc…" at bounding box center [351, 169] width 59 height 11
click at [403, 175] on div at bounding box center [406, 170] width 30 height 12
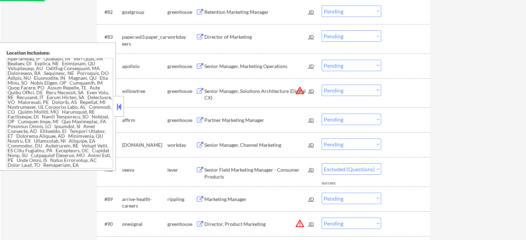
select select ""pending""
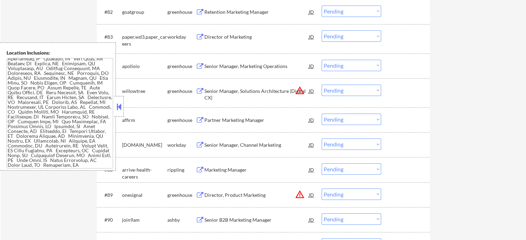
click at [223, 216] on div "Senior B2B Marketing Manager" at bounding box center [256, 220] width 104 height 12
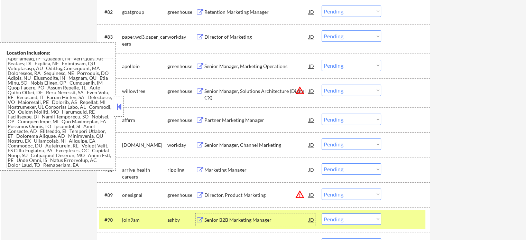
click at [354, 219] on select "Choose an option... Pending Applied Excluded (Questions) Excluded (Expired) Exc…" at bounding box center [351, 219] width 59 height 11
click at [322, 214] on select "Choose an option... Pending Applied Excluded (Questions) Excluded (Expired) Exc…" at bounding box center [351, 219] width 59 height 11
click at [409, 218] on div at bounding box center [406, 220] width 30 height 12
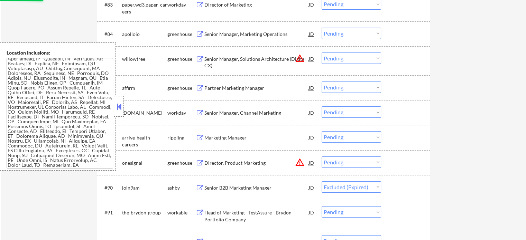
scroll to position [2532, 0]
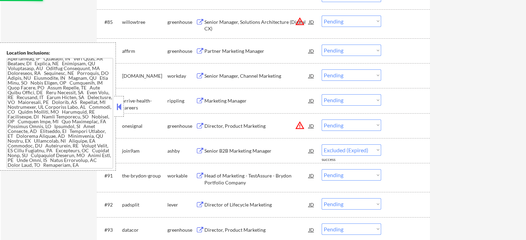
select select ""pending""
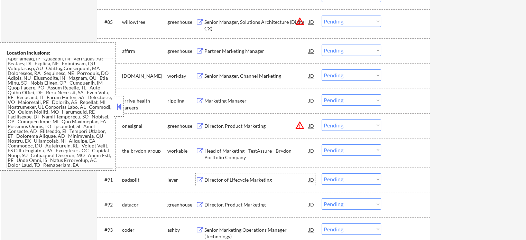
click at [236, 178] on div "Director of Lifecycle Marketing" at bounding box center [256, 180] width 104 height 7
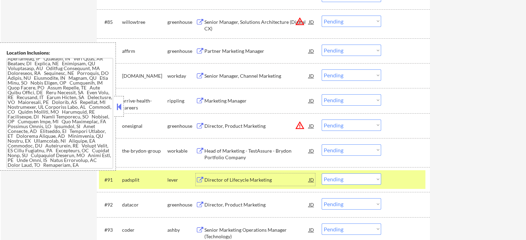
click at [411, 180] on div at bounding box center [406, 180] width 30 height 12
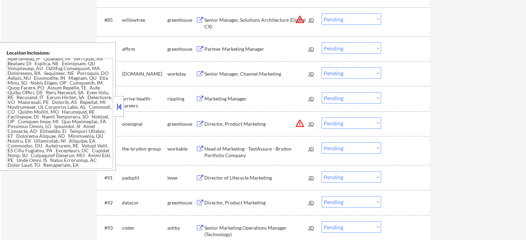
scroll to position [2601, 0]
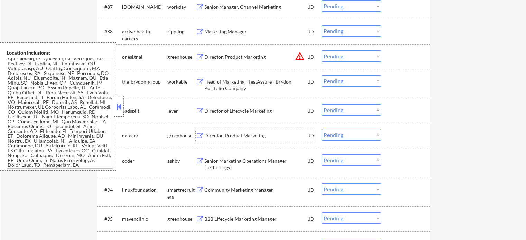
click at [249, 134] on div "Director, Product Marketing" at bounding box center [256, 135] width 104 height 7
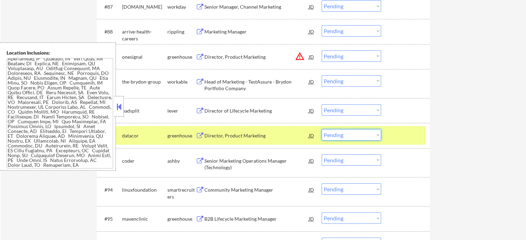
click at [367, 137] on select "Choose an option... Pending Applied Excluded (Questions) Excluded (Expired) Exc…" at bounding box center [351, 134] width 59 height 11
click at [322, 130] on select "Choose an option... Pending Applied Excluded (Questions) Excluded (Expired) Exc…" at bounding box center [351, 134] width 59 height 11
click at [396, 135] on div at bounding box center [406, 135] width 30 height 12
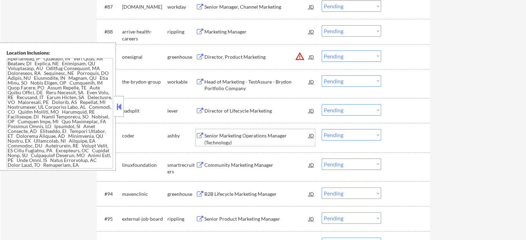
click at [245, 140] on div "Senior Marketing Operations Manager (Technology)" at bounding box center [256, 138] width 104 height 13
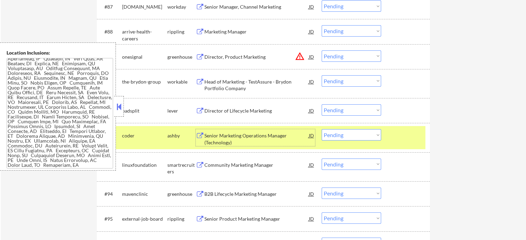
click at [359, 135] on select "Choose an option... Pending Applied Excluded (Questions) Excluded (Expired) Exc…" at bounding box center [351, 134] width 59 height 11
click at [322, 130] on select "Choose an option... Pending Applied Excluded (Questions) Excluded (Expired) Exc…" at bounding box center [351, 134] width 59 height 11
click at [404, 142] on div "#92 [PERSON_NAME] Senior Marketing Operations Manager (Technology) JD warning_a…" at bounding box center [262, 137] width 326 height 23
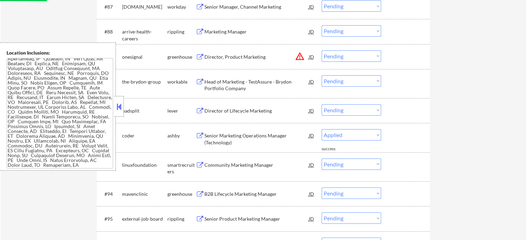
select select ""pending""
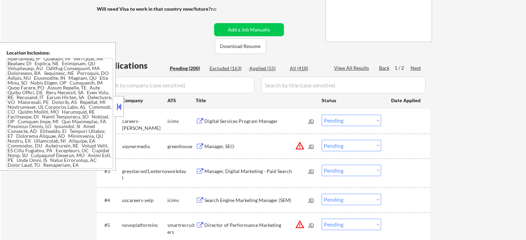
scroll to position [9, 0]
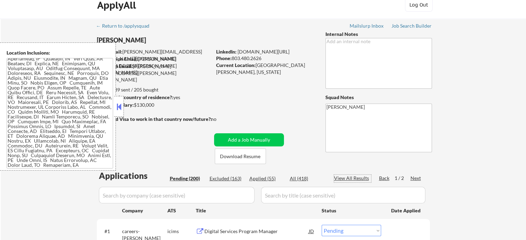
click at [358, 177] on div "View All Results" at bounding box center [352, 178] width 37 height 7
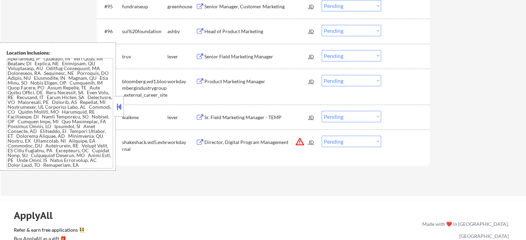
select select ""pending""
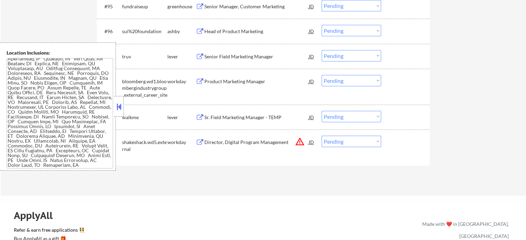
select select ""pending""
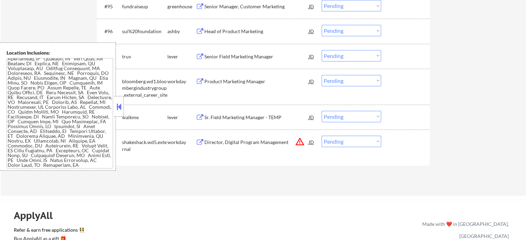
select select ""pending""
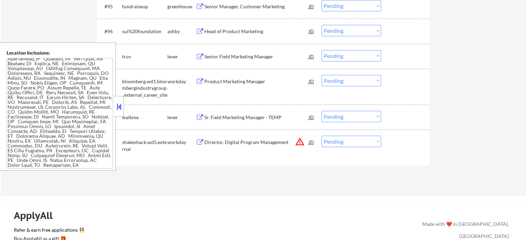
select select ""pending""
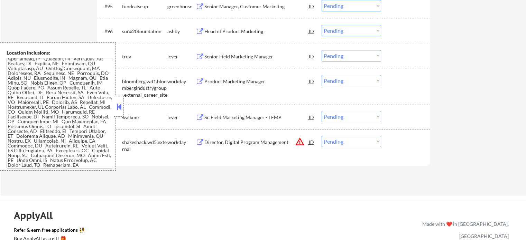
select select ""pending""
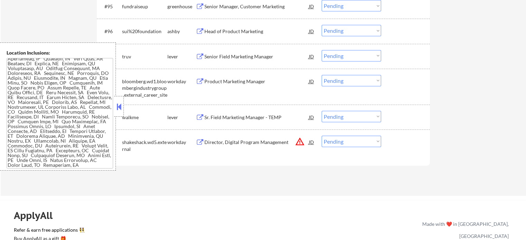
select select ""pending""
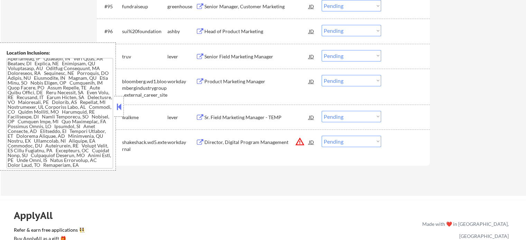
select select ""pending""
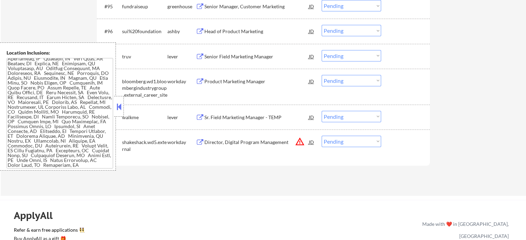
select select ""pending""
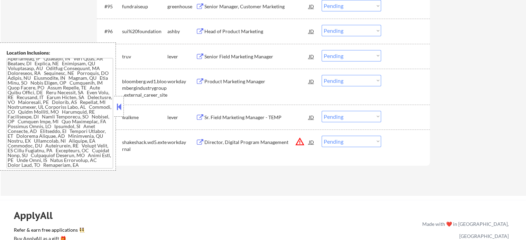
select select ""pending""
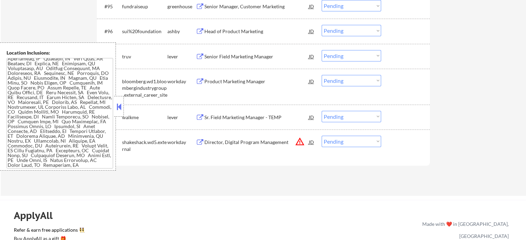
select select ""pending""
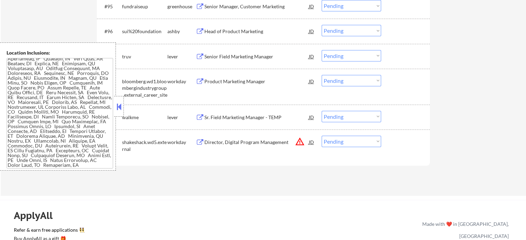
select select ""pending""
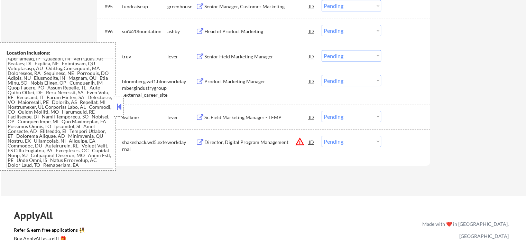
select select ""pending""
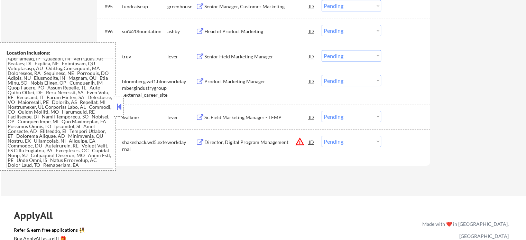
select select ""pending""
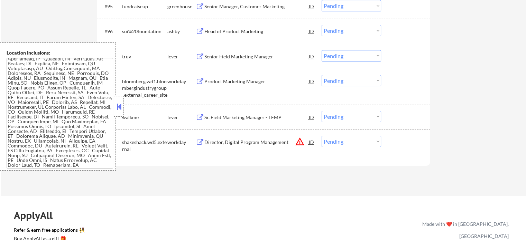
select select ""pending""
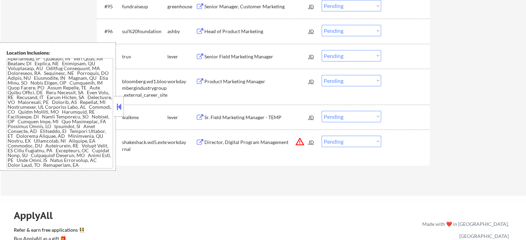
select select ""pending""
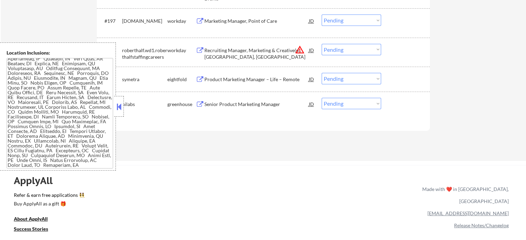
scroll to position [5460, 0]
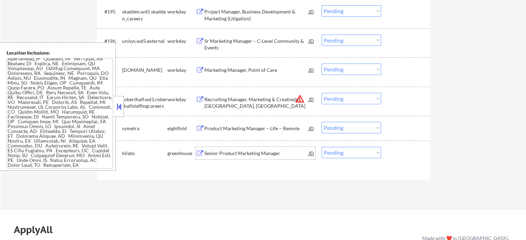
click at [262, 154] on div "Senior Product Marketing Manager" at bounding box center [256, 153] width 104 height 7
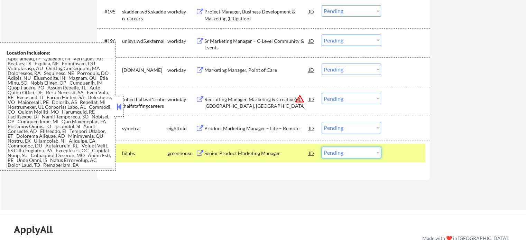
click at [344, 152] on select "Choose an option... Pending Applied Excluded (Questions) Excluded (Expired) Exc…" at bounding box center [351, 152] width 59 height 11
click at [322, 147] on select "Choose an option... Pending Applied Excluded (Questions) Excluded (Expired) Exc…" at bounding box center [351, 152] width 59 height 11
click at [390, 156] on div "#200 hilabs greenhouse Senior Product Marketing Manager JD Choose an option... …" at bounding box center [262, 153] width 326 height 19
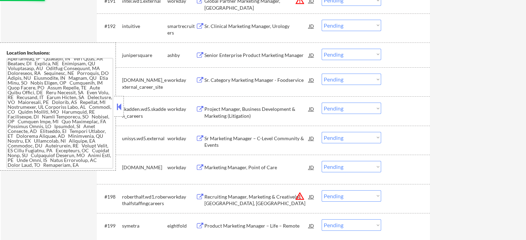
scroll to position [5356, 0]
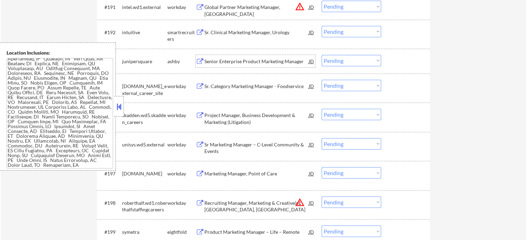
click at [231, 65] on div "Senior Enterprise Product Marketing Manager" at bounding box center [256, 61] width 104 height 12
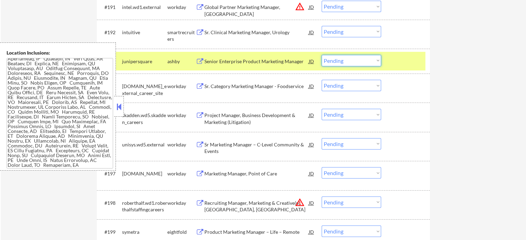
click at [375, 63] on select "Choose an option... Pending Applied Excluded (Questions) Excluded (Expired) Exc…" at bounding box center [351, 60] width 59 height 11
click at [322, 55] on select "Choose an option... Pending Applied Excluded (Questions) Excluded (Expired) Exc…" at bounding box center [351, 60] width 59 height 11
click at [402, 65] on div at bounding box center [406, 61] width 30 height 12
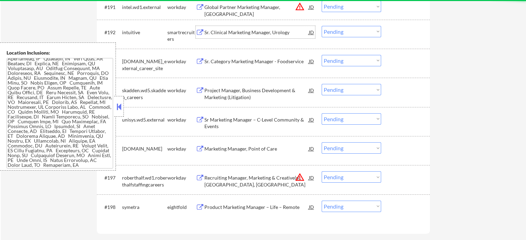
click at [275, 38] on div "Sr. Clinical Marketing Manager, Urology" at bounding box center [256, 32] width 104 height 12
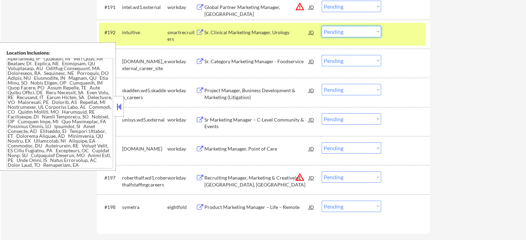
click at [335, 34] on select "Choose an option... Pending Applied Excluded (Questions) Excluded (Expired) Exc…" at bounding box center [351, 31] width 59 height 11
click at [322, 26] on select "Choose an option... Pending Applied Excluded (Questions) Excluded (Expired) Exc…" at bounding box center [351, 31] width 59 height 11
click at [394, 40] on div "#192 intuitive smartrecruiters Sr. Clinical Marketing Manager, Urology JD Choos…" at bounding box center [262, 34] width 326 height 23
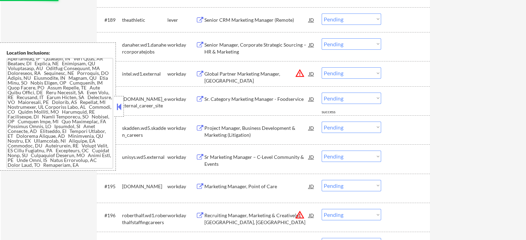
scroll to position [5287, 0]
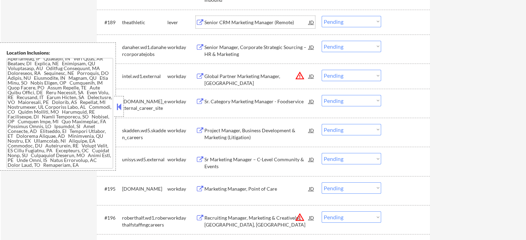
click at [235, 24] on div "Senior CRM Marketing Manager (Remote)" at bounding box center [256, 22] width 104 height 7
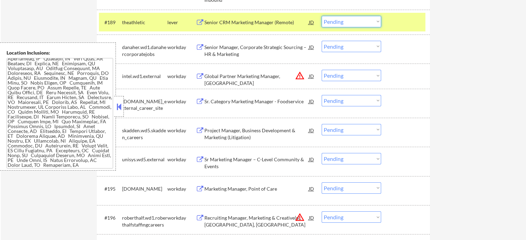
click at [368, 20] on select "Choose an option... Pending Applied Excluded (Questions) Excluded (Expired) Exc…" at bounding box center [351, 21] width 59 height 11
click at [322, 16] on select "Choose an option... Pending Applied Excluded (Questions) Excluded (Expired) Exc…" at bounding box center [351, 21] width 59 height 11
click at [395, 18] on div at bounding box center [406, 22] width 30 height 12
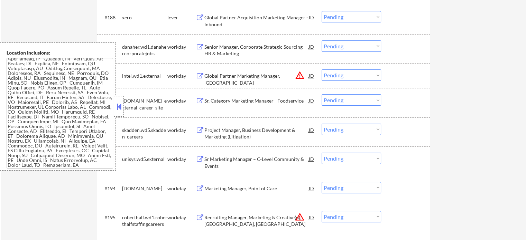
scroll to position [5218, 0]
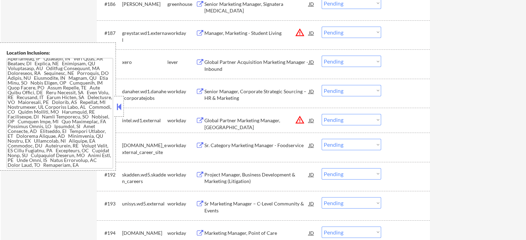
click at [227, 66] on div "Global Partner Acquisition Marketing Manager - Inbound" at bounding box center [256, 65] width 104 height 13
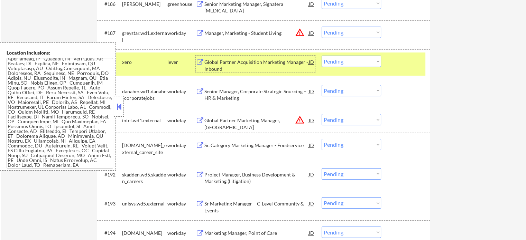
click at [397, 68] on div at bounding box center [406, 62] width 30 height 12
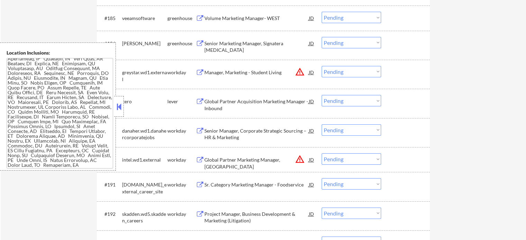
scroll to position [5148, 0]
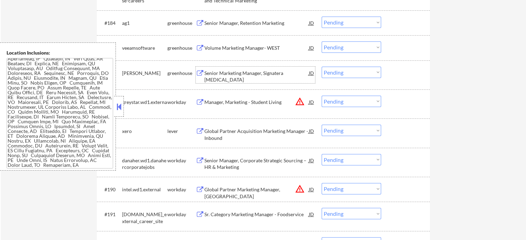
click at [225, 73] on div "Senior Marketing Manager, Signatera [MEDICAL_DATA]" at bounding box center [256, 76] width 104 height 13
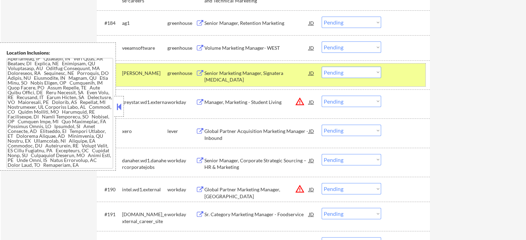
click at [404, 76] on div at bounding box center [406, 73] width 30 height 12
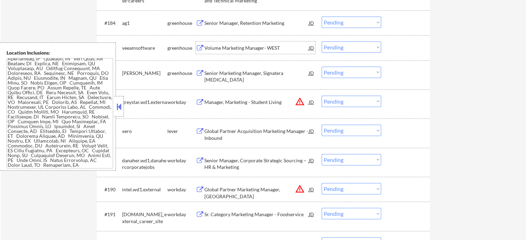
click at [239, 48] on div "Volume Marketing Manager- WEST" at bounding box center [256, 48] width 104 height 7
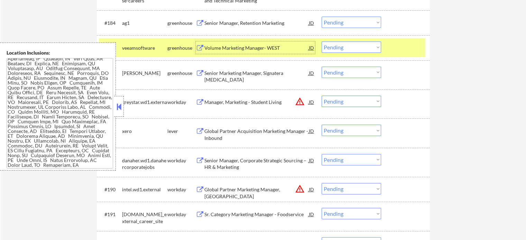
click at [403, 46] on div at bounding box center [406, 47] width 30 height 12
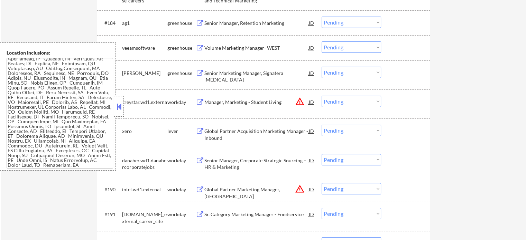
scroll to position [5114, 0]
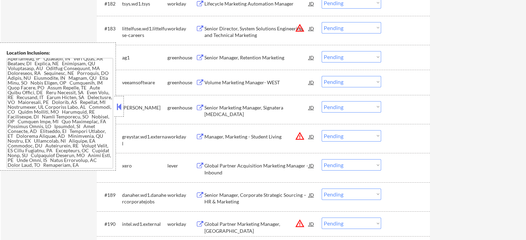
click at [247, 58] on div "Senior Manager, Retention Marketing" at bounding box center [256, 57] width 104 height 7
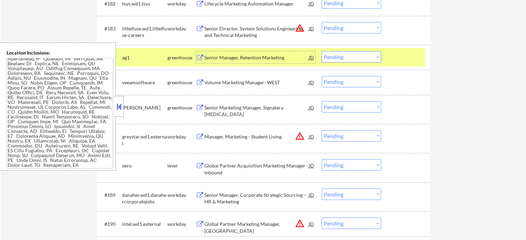
click at [398, 59] on div at bounding box center [406, 57] width 30 height 12
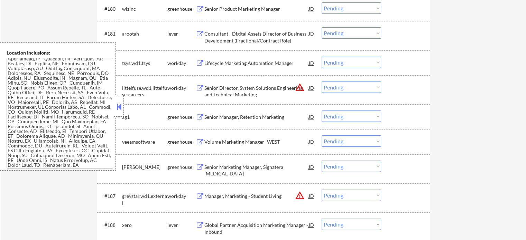
scroll to position [5010, 0]
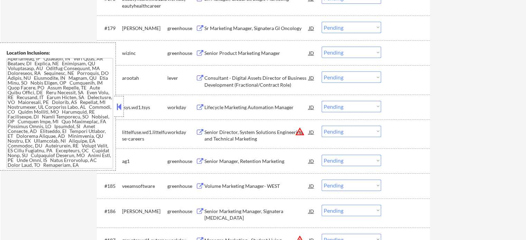
click at [230, 78] on div "Consultant - Digital Assets Director of Business Development (Fractional/Contra…" at bounding box center [256, 81] width 104 height 13
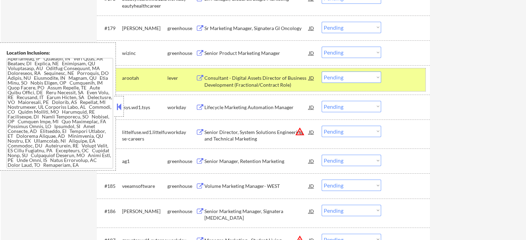
click at [391, 79] on div at bounding box center [406, 78] width 30 height 12
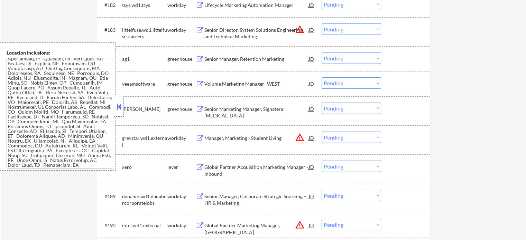
scroll to position [5114, 0]
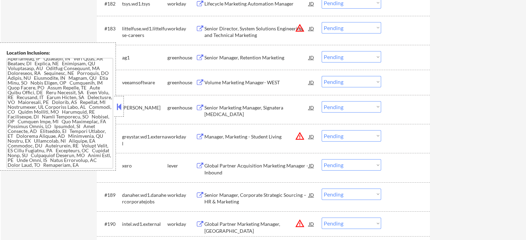
click at [217, 161] on div "Global Partner Acquisition Marketing Manager - Inbound" at bounding box center [256, 167] width 104 height 17
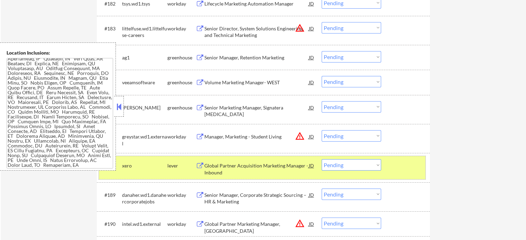
click at [402, 164] on div at bounding box center [406, 165] width 30 height 12
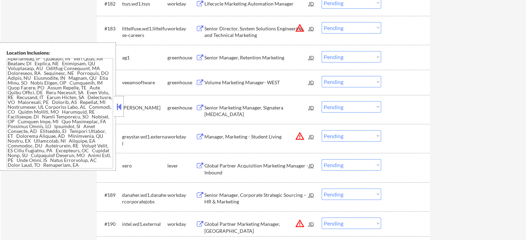
click at [259, 106] on div "Senior Marketing Manager, Signatera [MEDICAL_DATA]" at bounding box center [256, 110] width 104 height 13
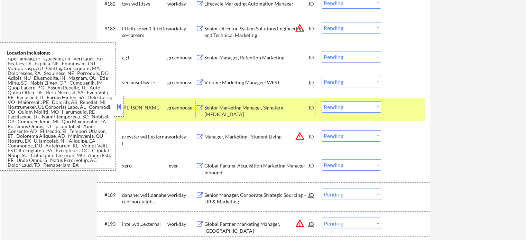
click at [400, 109] on div at bounding box center [406, 107] width 30 height 12
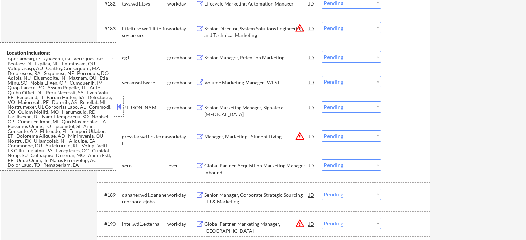
click at [241, 78] on div "Volume Marketing Manager- WEST" at bounding box center [256, 82] width 104 height 12
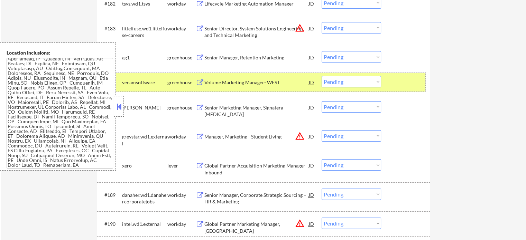
click at [415, 83] on div at bounding box center [406, 82] width 30 height 12
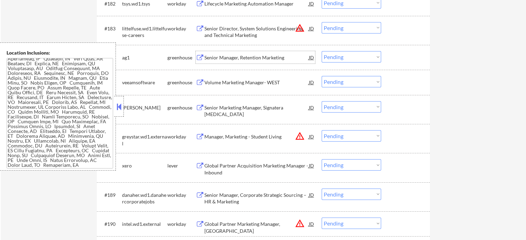
click at [265, 57] on div "Senior Manager, Retention Marketing" at bounding box center [256, 57] width 104 height 7
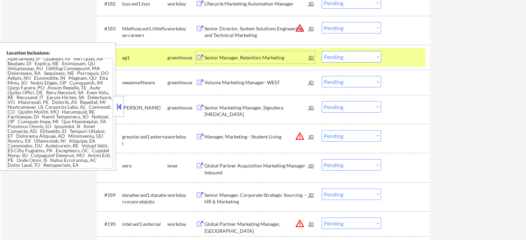
click at [408, 57] on div at bounding box center [406, 57] width 30 height 12
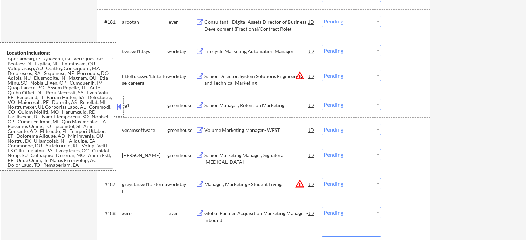
scroll to position [5045, 0]
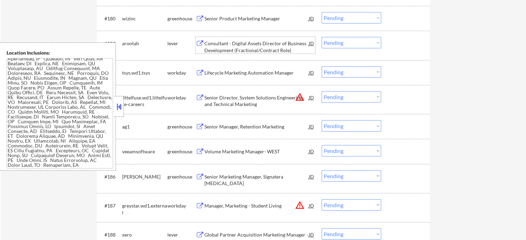
click at [230, 45] on div "Consultant - Digital Assets Director of Business Development (Fractional/Contra…" at bounding box center [256, 46] width 104 height 13
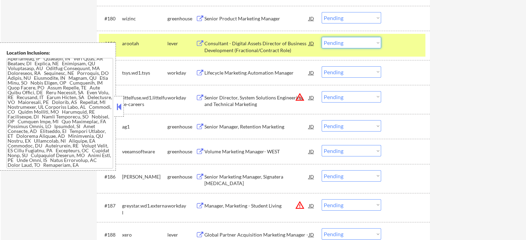
click at [338, 45] on select "Choose an option... Pending Applied Excluded (Questions) Excluded (Expired) Exc…" at bounding box center [351, 42] width 59 height 11
click at [322, 37] on select "Choose an option... Pending Applied Excluded (Questions) Excluded (Expired) Exc…" at bounding box center [351, 42] width 59 height 11
click at [400, 48] on div at bounding box center [406, 43] width 30 height 12
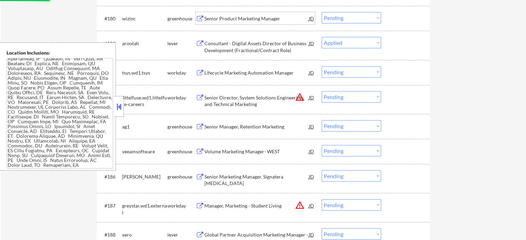
click at [236, 17] on div "Senior Product Marketing Manager" at bounding box center [256, 18] width 104 height 7
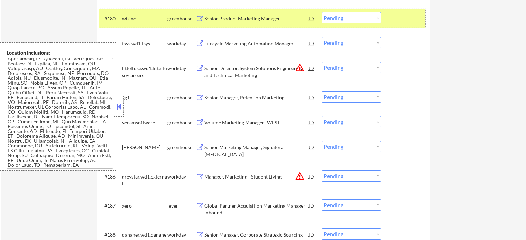
click at [417, 17] on div at bounding box center [406, 18] width 30 height 12
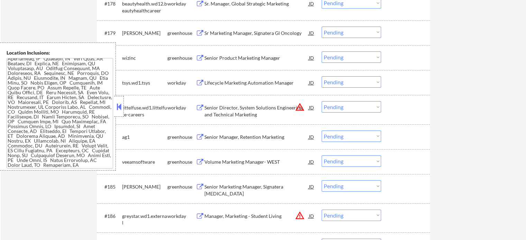
scroll to position [4976, 0]
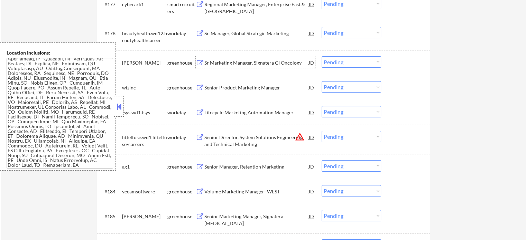
click at [227, 64] on div "Sr Marketing Manager, Signatera GI Oncology" at bounding box center [256, 62] width 104 height 7
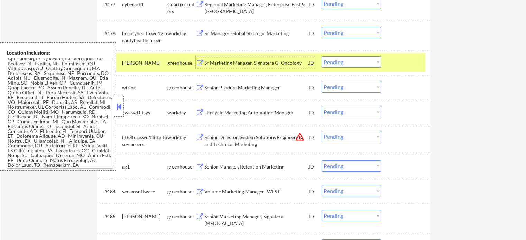
click at [406, 63] on div at bounding box center [406, 62] width 30 height 12
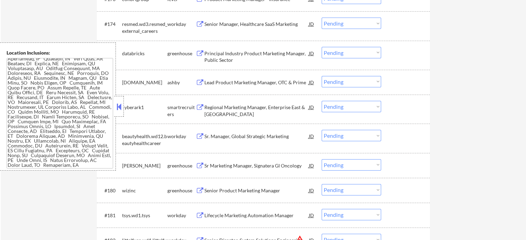
scroll to position [4872, 0]
click at [255, 102] on div "Regional Marketing Manager, Enterprise East & [GEOGRAPHIC_DATA]" at bounding box center [256, 110] width 104 height 17
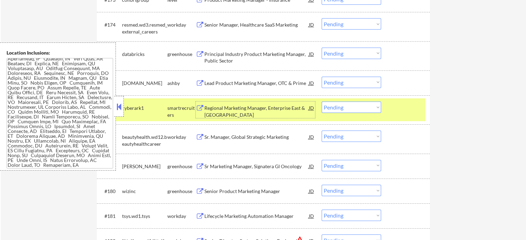
click at [366, 105] on select "Choose an option... Pending Applied Excluded (Questions) Excluded (Expired) Exc…" at bounding box center [351, 107] width 59 height 11
click at [322, 102] on select "Choose an option... Pending Applied Excluded (Questions) Excluded (Expired) Exc…" at bounding box center [351, 107] width 59 height 11
click at [408, 110] on div at bounding box center [406, 108] width 30 height 12
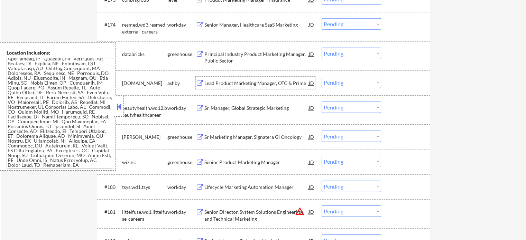
click at [271, 82] on div "Lead Product Marketing Manager, OTC & Prime" at bounding box center [256, 83] width 104 height 7
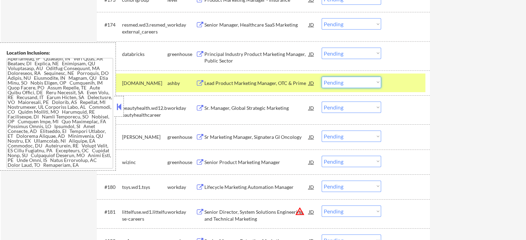
click at [336, 84] on select "Choose an option... Pending Applied Excluded (Questions) Excluded (Expired) Exc…" at bounding box center [351, 82] width 59 height 11
click at [322, 77] on select "Choose an option... Pending Applied Excluded (Questions) Excluded (Expired) Exc…" at bounding box center [351, 82] width 59 height 11
click at [412, 80] on div at bounding box center [406, 83] width 30 height 12
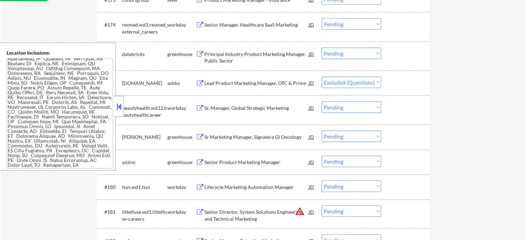
click at [258, 51] on div "Principal Industry Product Marketing Manager, Public Sector" at bounding box center [256, 57] width 104 height 13
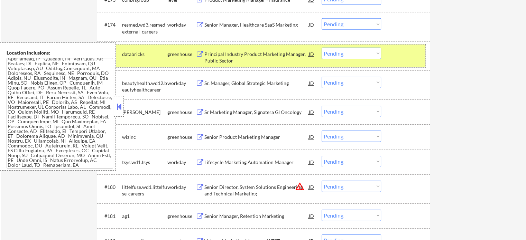
click at [394, 54] on div at bounding box center [406, 54] width 30 height 12
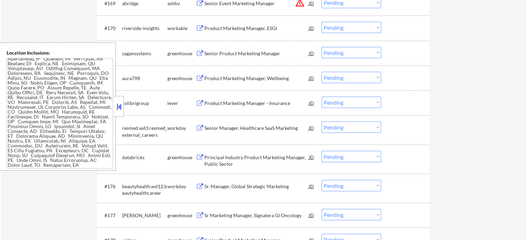
scroll to position [4768, 0]
click at [221, 102] on div "Product Marketing Manager - Insurance" at bounding box center [256, 103] width 104 height 7
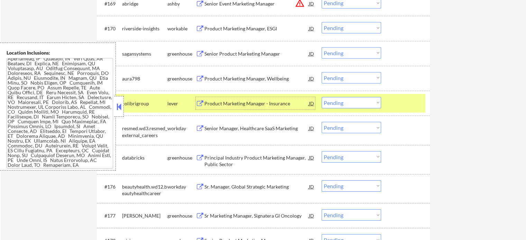
click at [412, 104] on div at bounding box center [406, 103] width 30 height 12
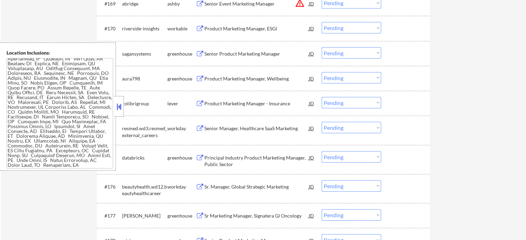
click at [259, 162] on div "Principal Industry Product Marketing Manager, Public Sector" at bounding box center [256, 161] width 104 height 13
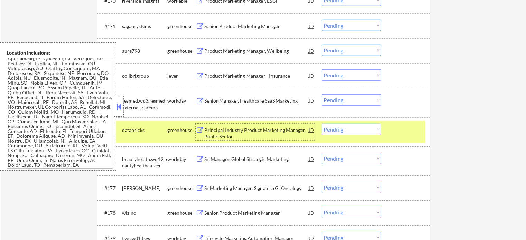
scroll to position [4837, 0]
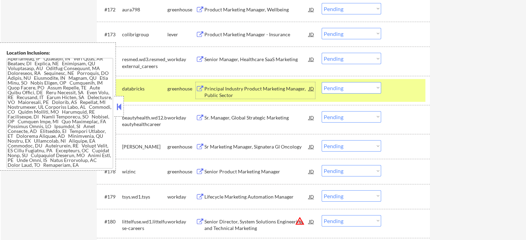
click at [392, 93] on div at bounding box center [406, 88] width 30 height 12
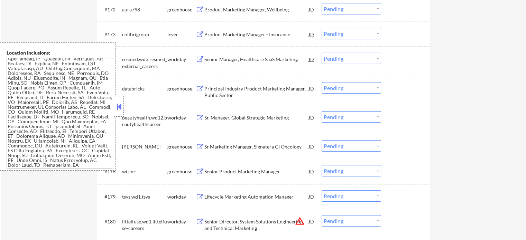
click at [217, 33] on div "Product Marketing Manager - Insurance" at bounding box center [256, 34] width 104 height 7
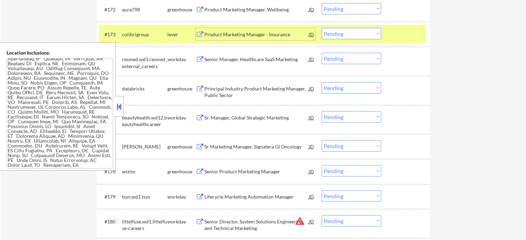
click at [400, 39] on div at bounding box center [406, 34] width 30 height 12
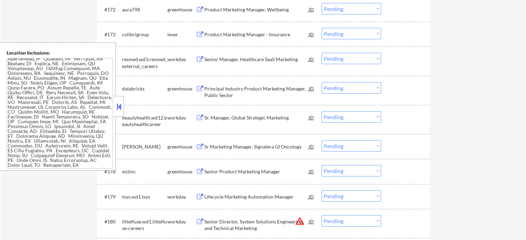
click at [203, 7] on button at bounding box center [200, 10] width 9 height 7
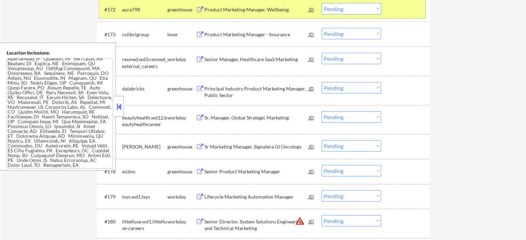
click at [407, 5] on div at bounding box center [406, 9] width 30 height 12
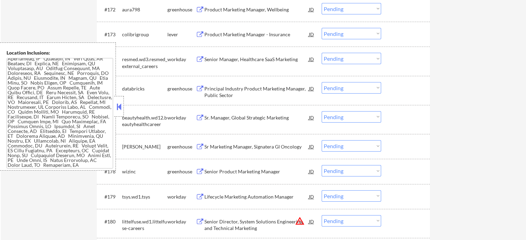
scroll to position [4768, 0]
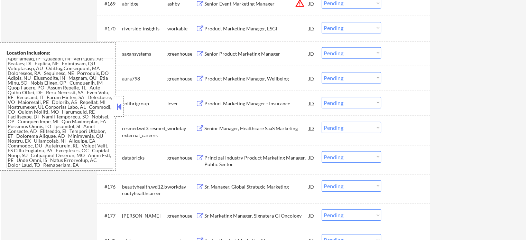
click at [208, 50] on div "Senior Product Marketing Manager" at bounding box center [256, 53] width 104 height 12
